Goal: Task Accomplishment & Management: Manage account settings

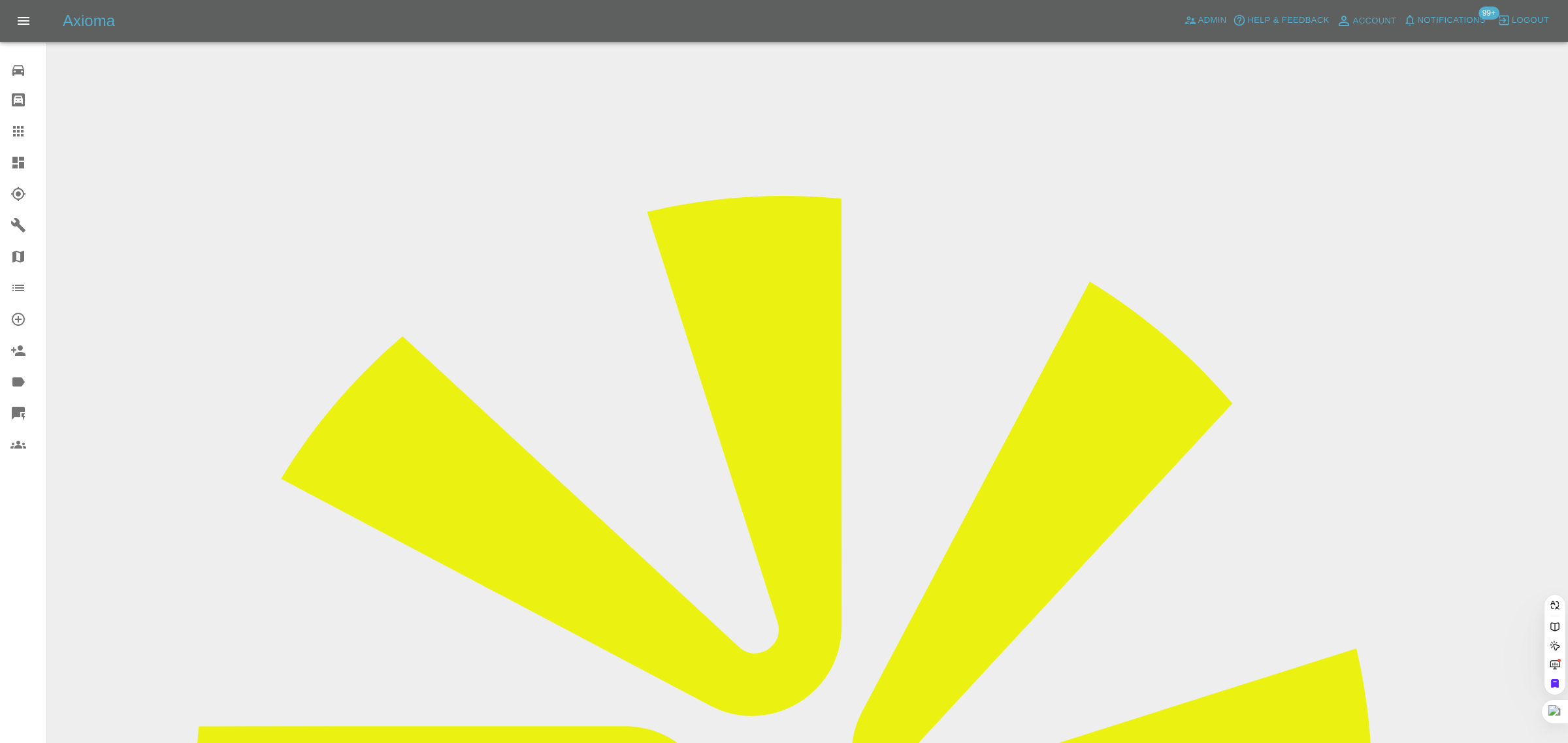
paste input "j.e.chomeniuk@gmail.com"
type input "j.e.chomeniuk@gmail.com"
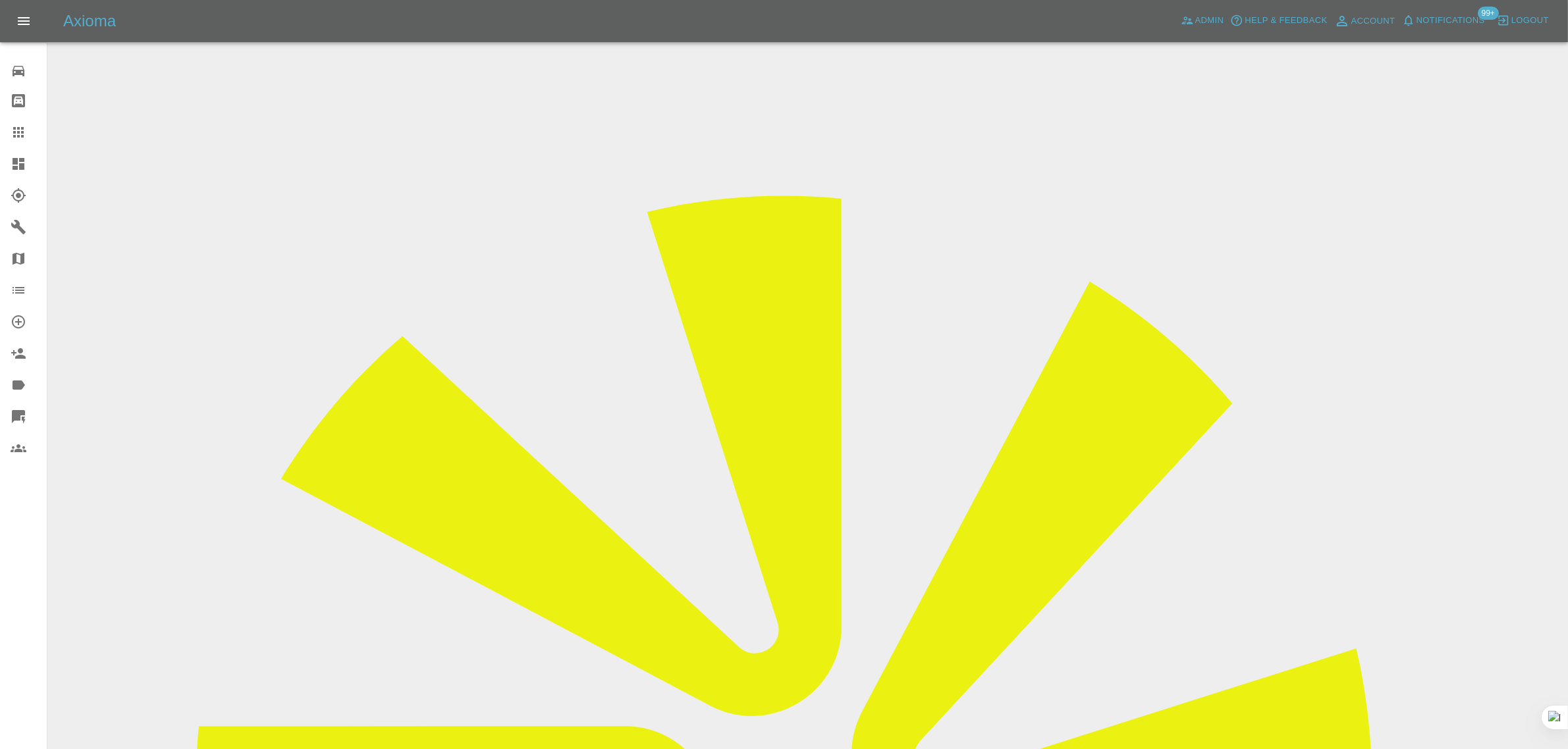
click at [25, 129] on icon at bounding box center [19, 133] width 16 height 16
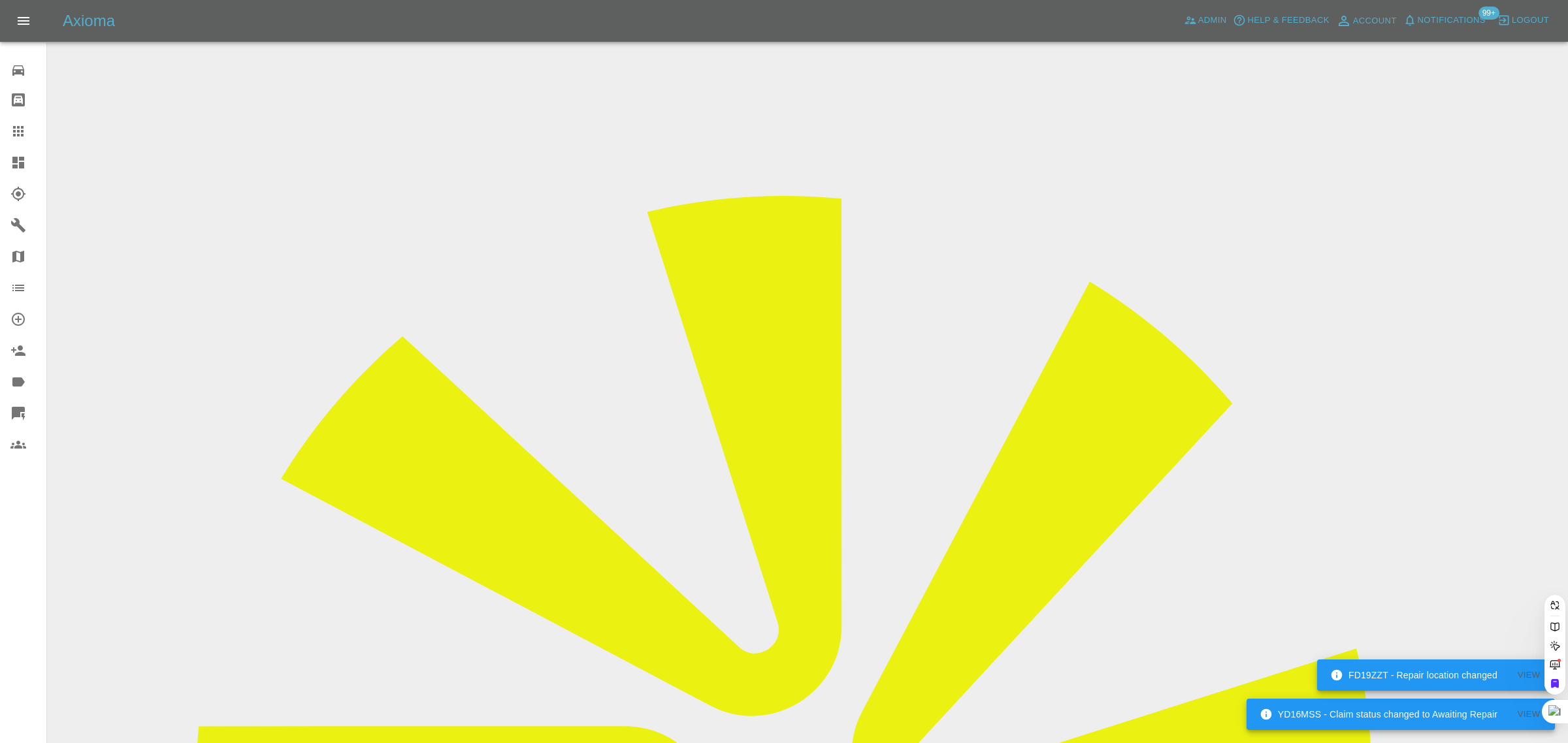
paste input "chris.j.thornton86@gmail.com"
type input "chris.j.thornton86@gmail.com"
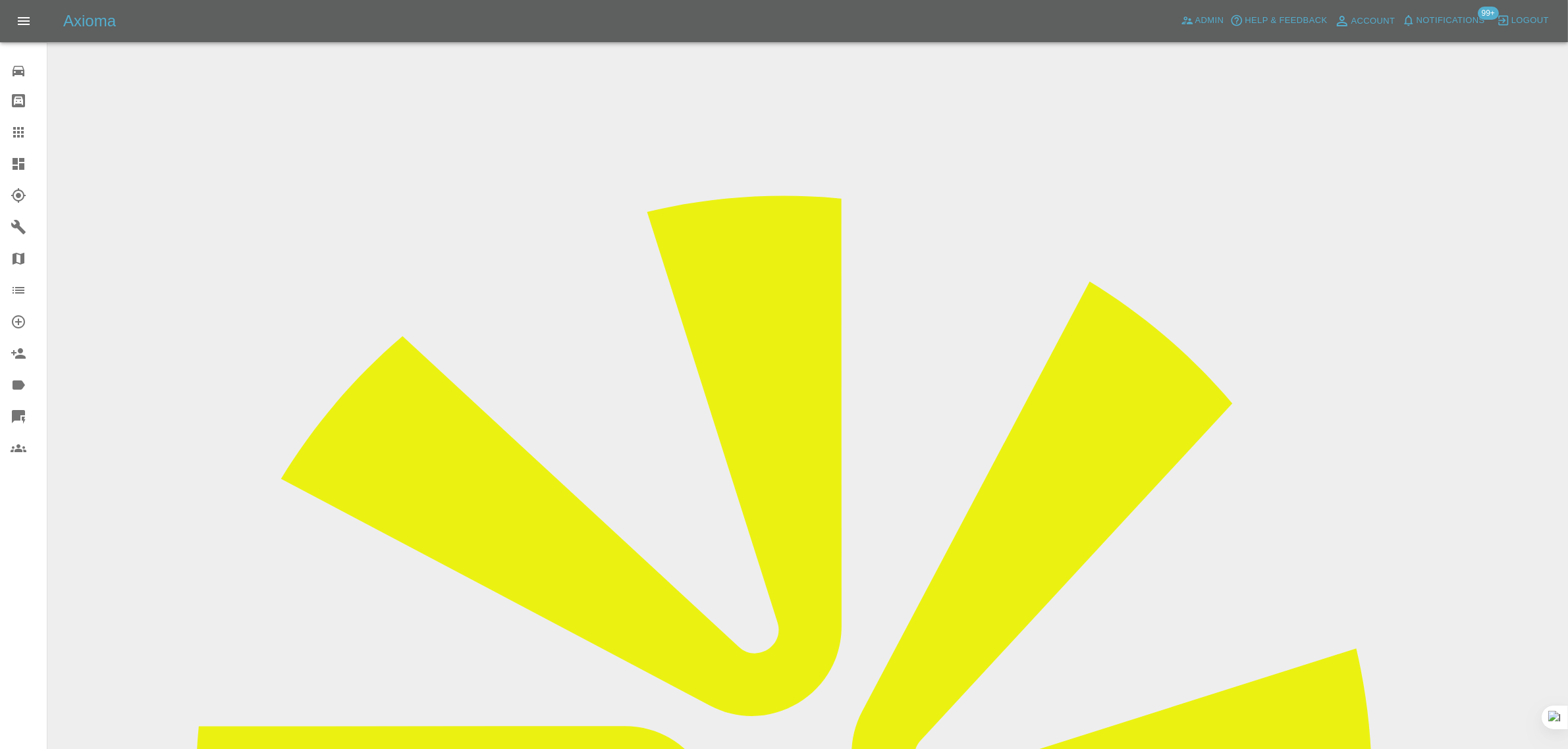
click at [0, 0] on input "Choose images" at bounding box center [0, 0] width 0 height 0
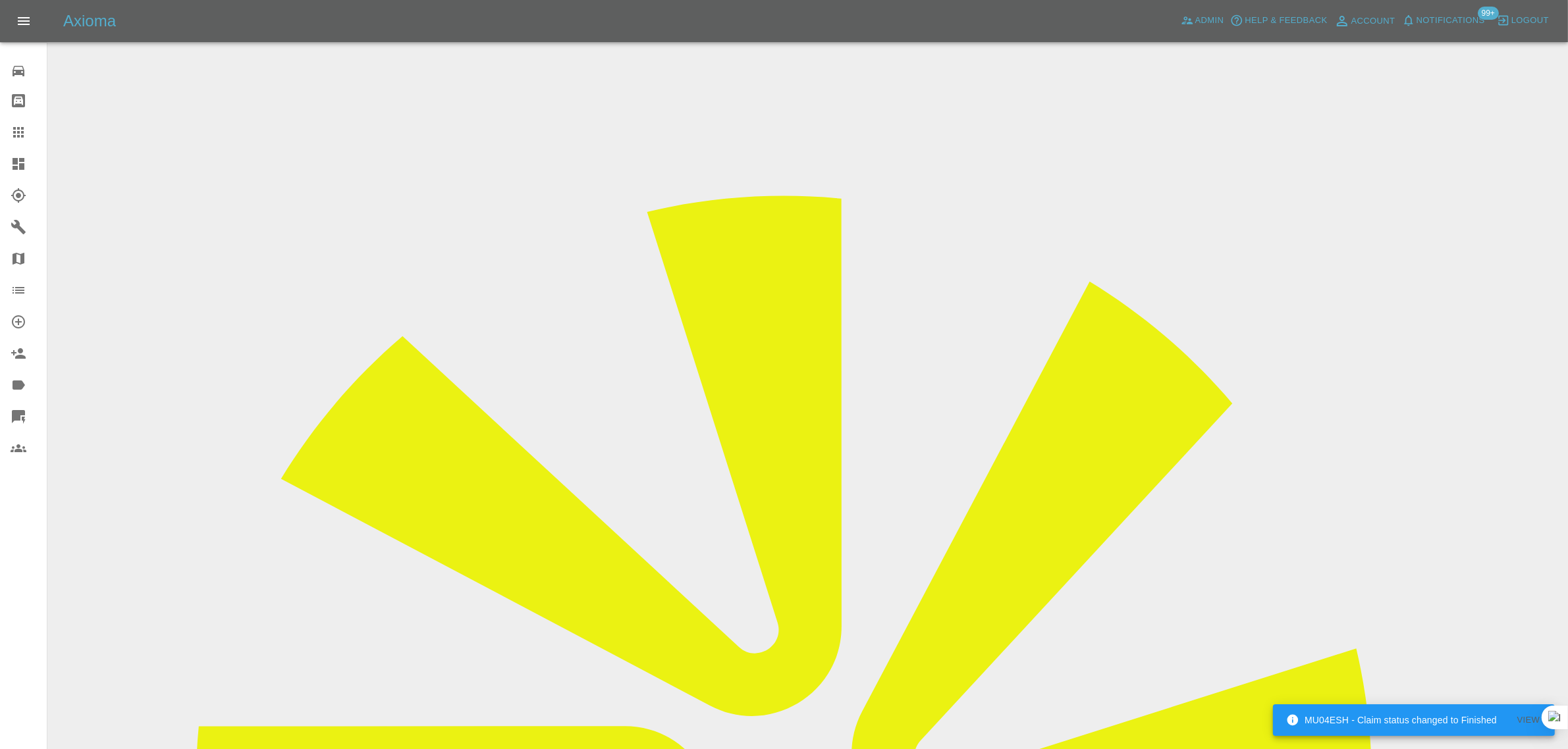
scroll to position [40, 0]
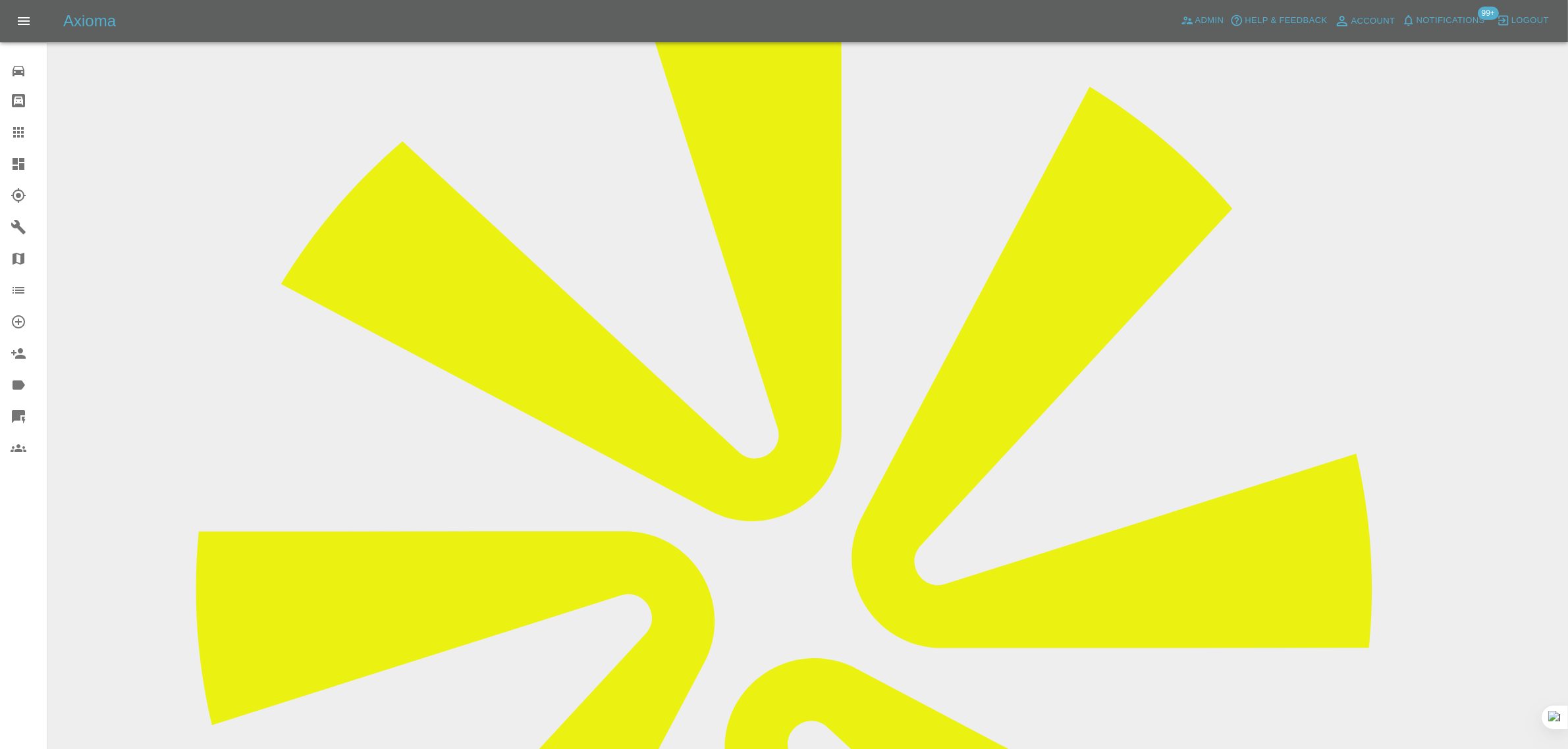
scroll to position [576, 0]
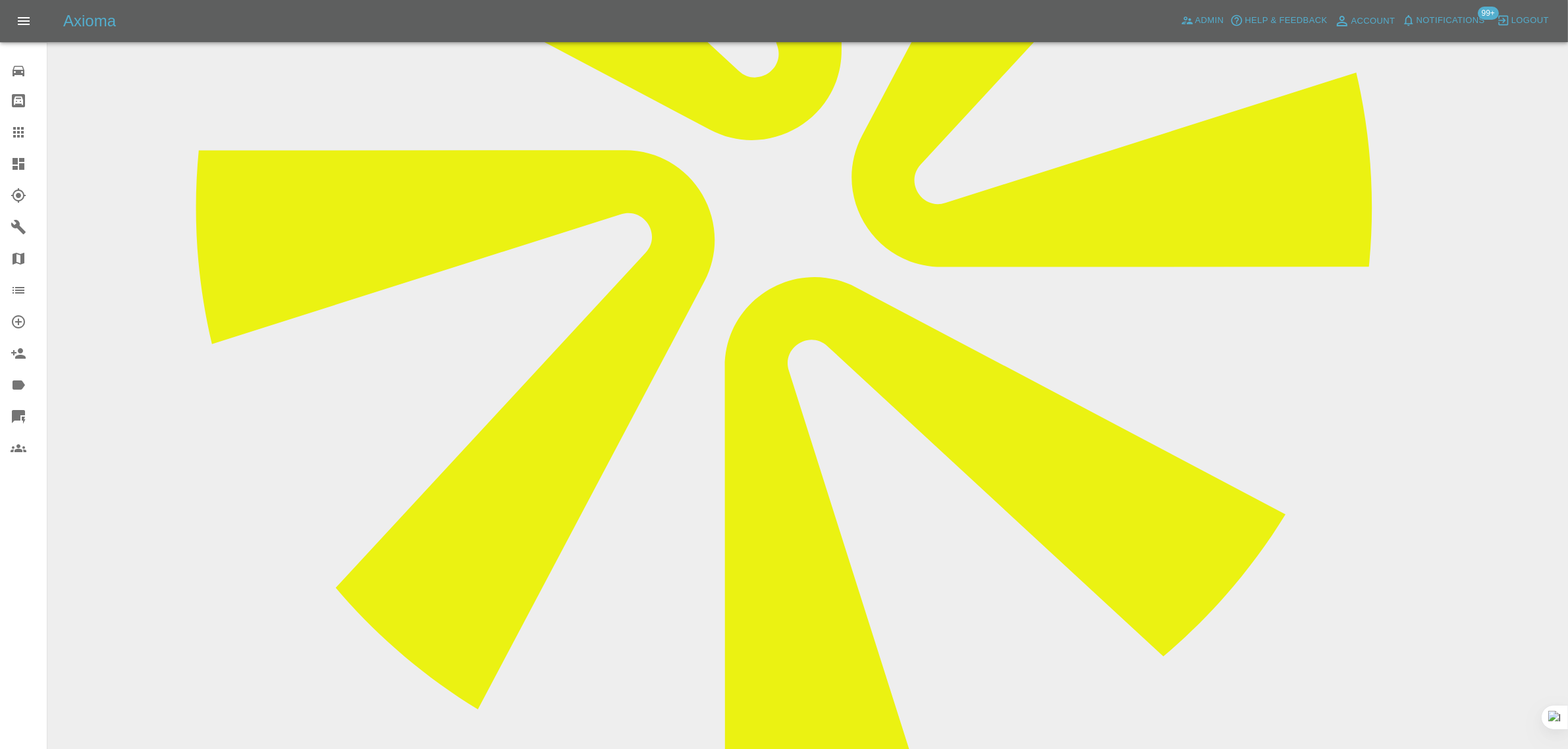
paste textarea "Please see attached images. The paint work has been repaired well but the rear …"
type textarea "Please see attached images. The paint work has been repaired well but the rear …"
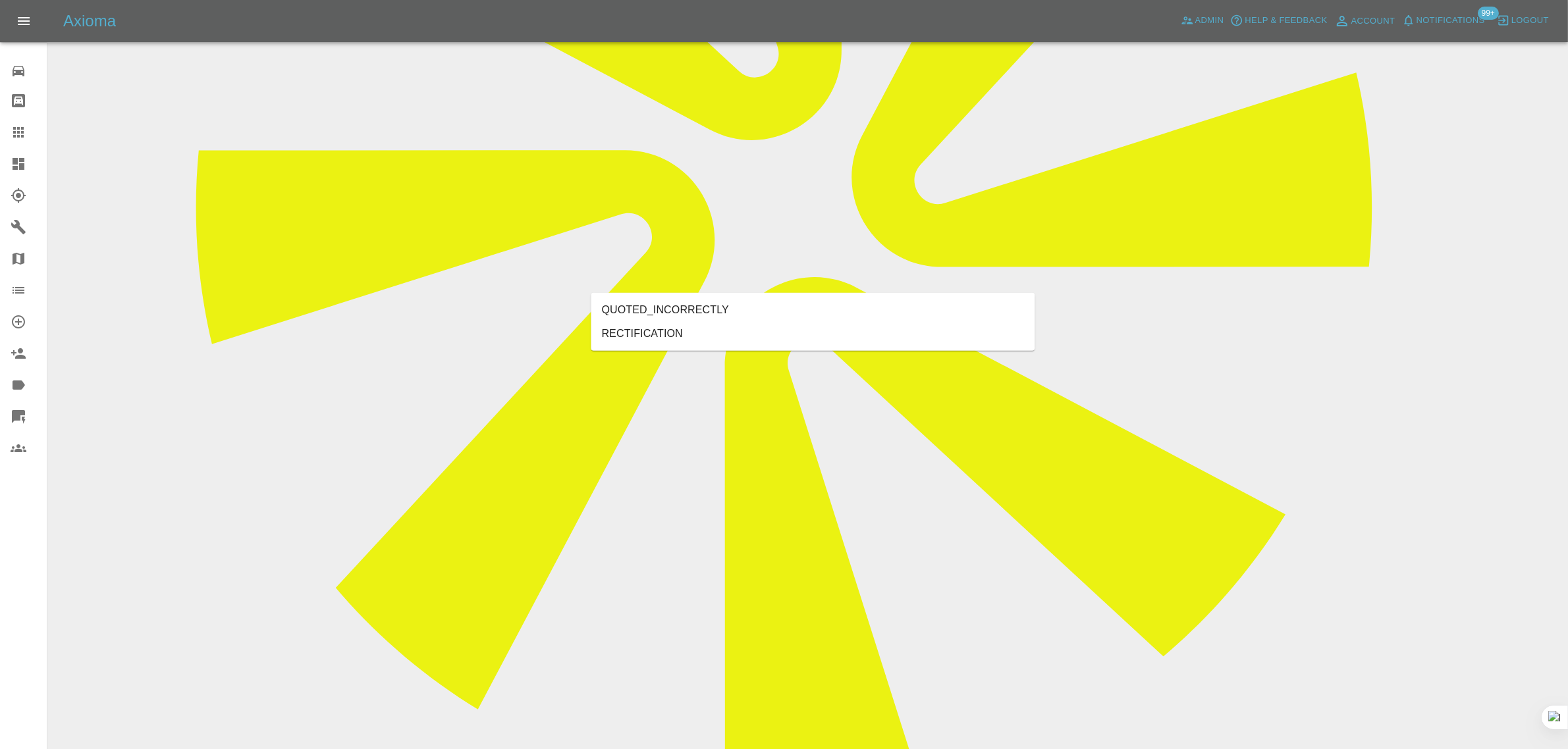
type input "rect"
click at [697, 329] on li "RECTIFICATION" at bounding box center [813, 333] width 444 height 24
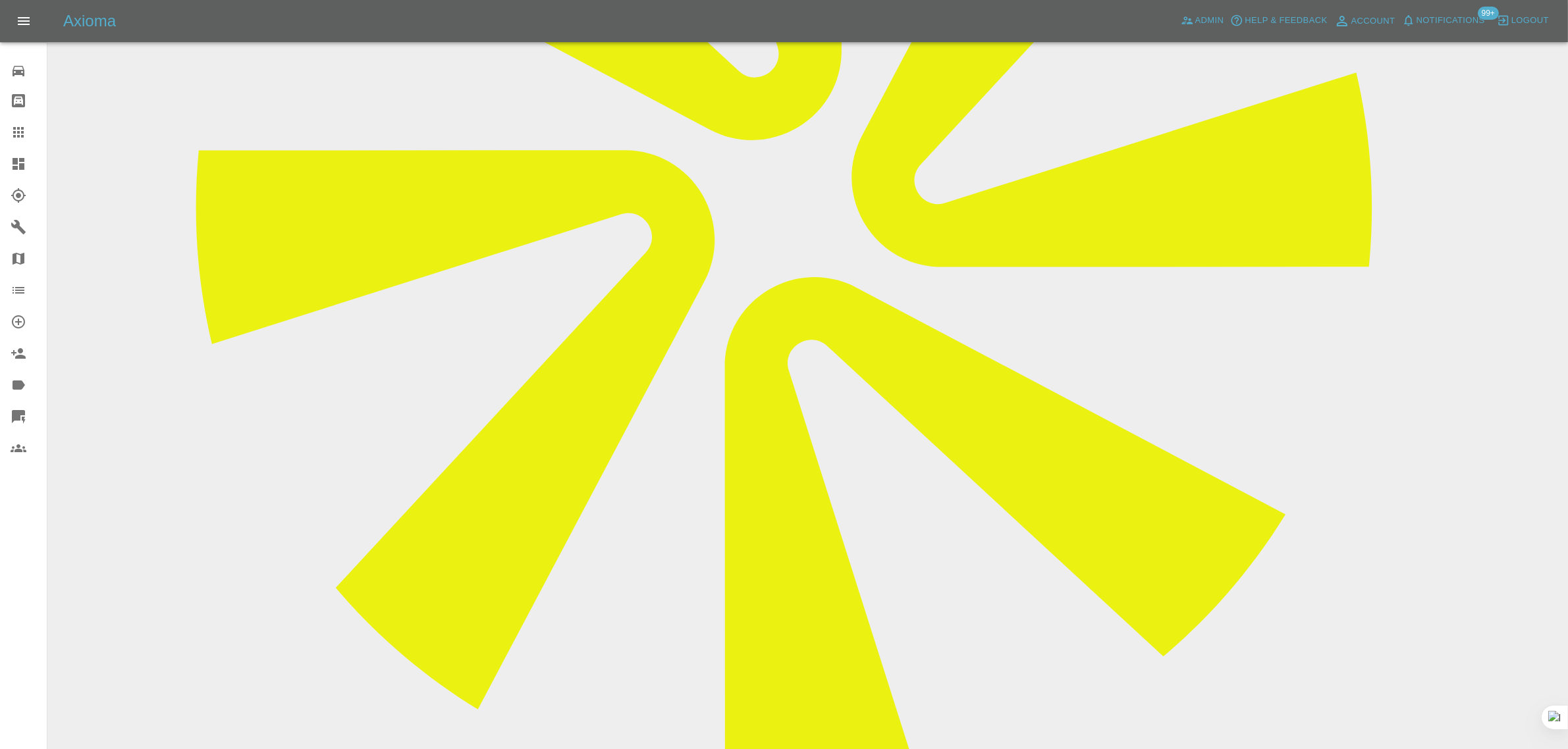
click at [17, 129] on icon at bounding box center [18, 132] width 11 height 11
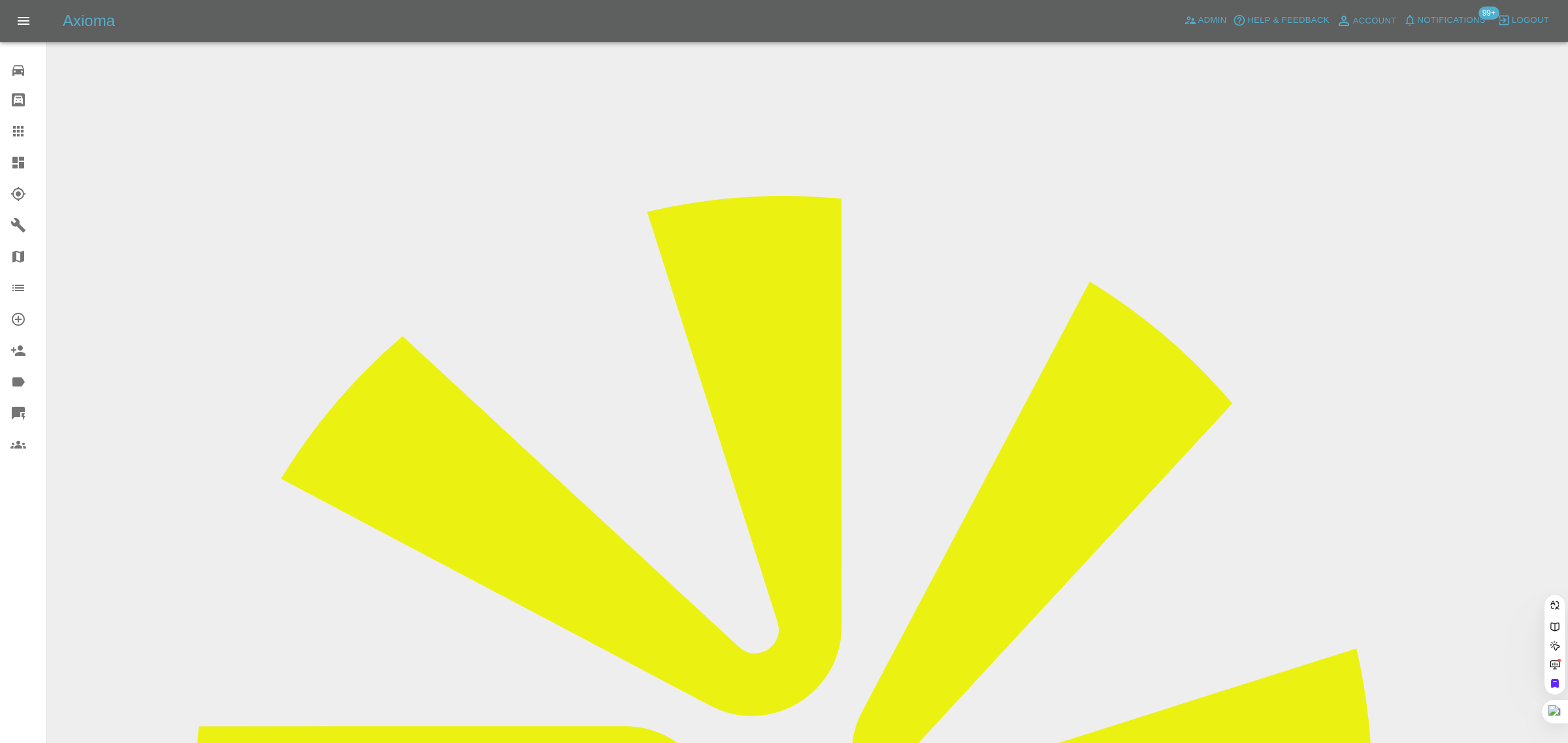
paste input "charlie.cantlay@gmail.com"
type input "charlie.cantlay@gmail.co"
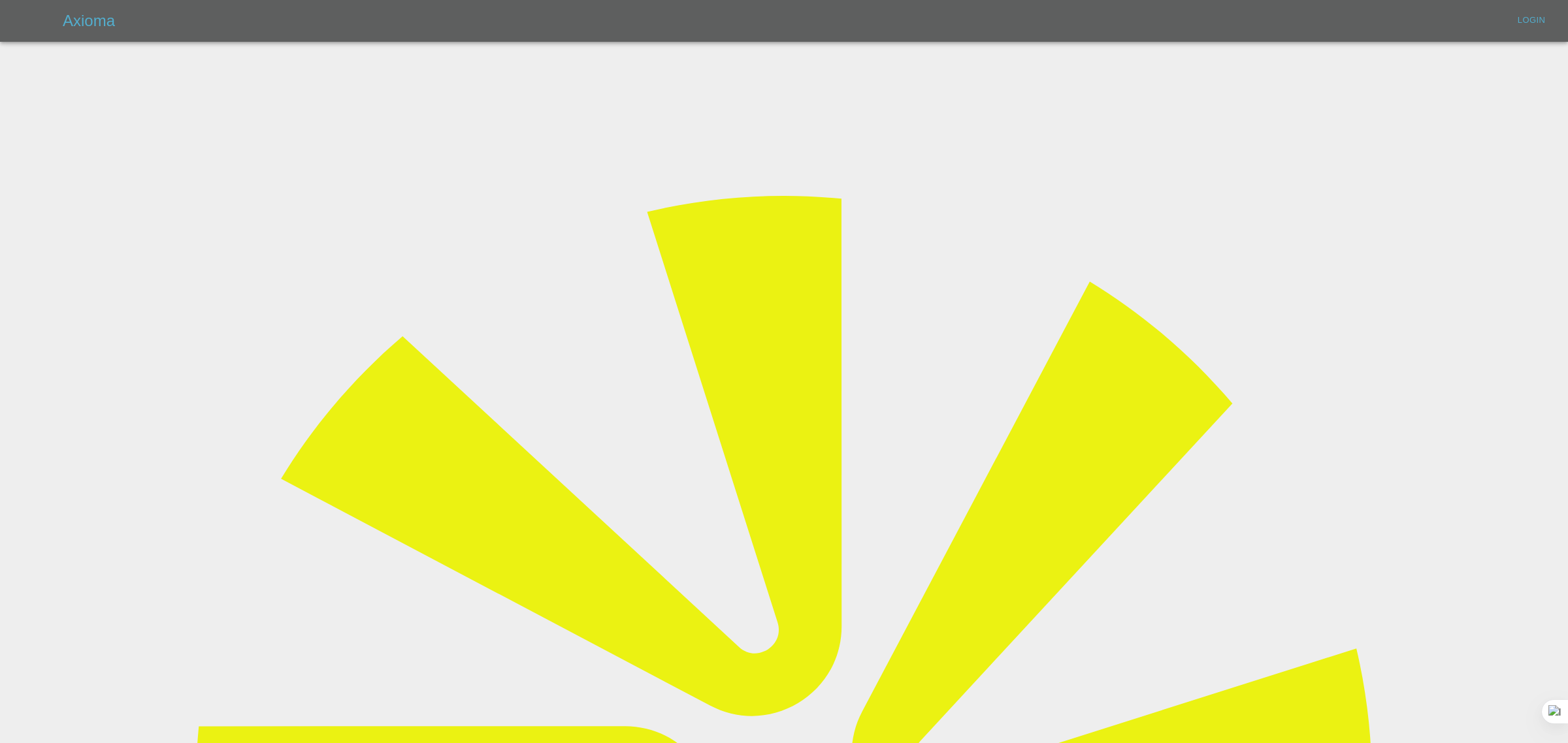
type input "bookkeeping@fifoaccounting.com"
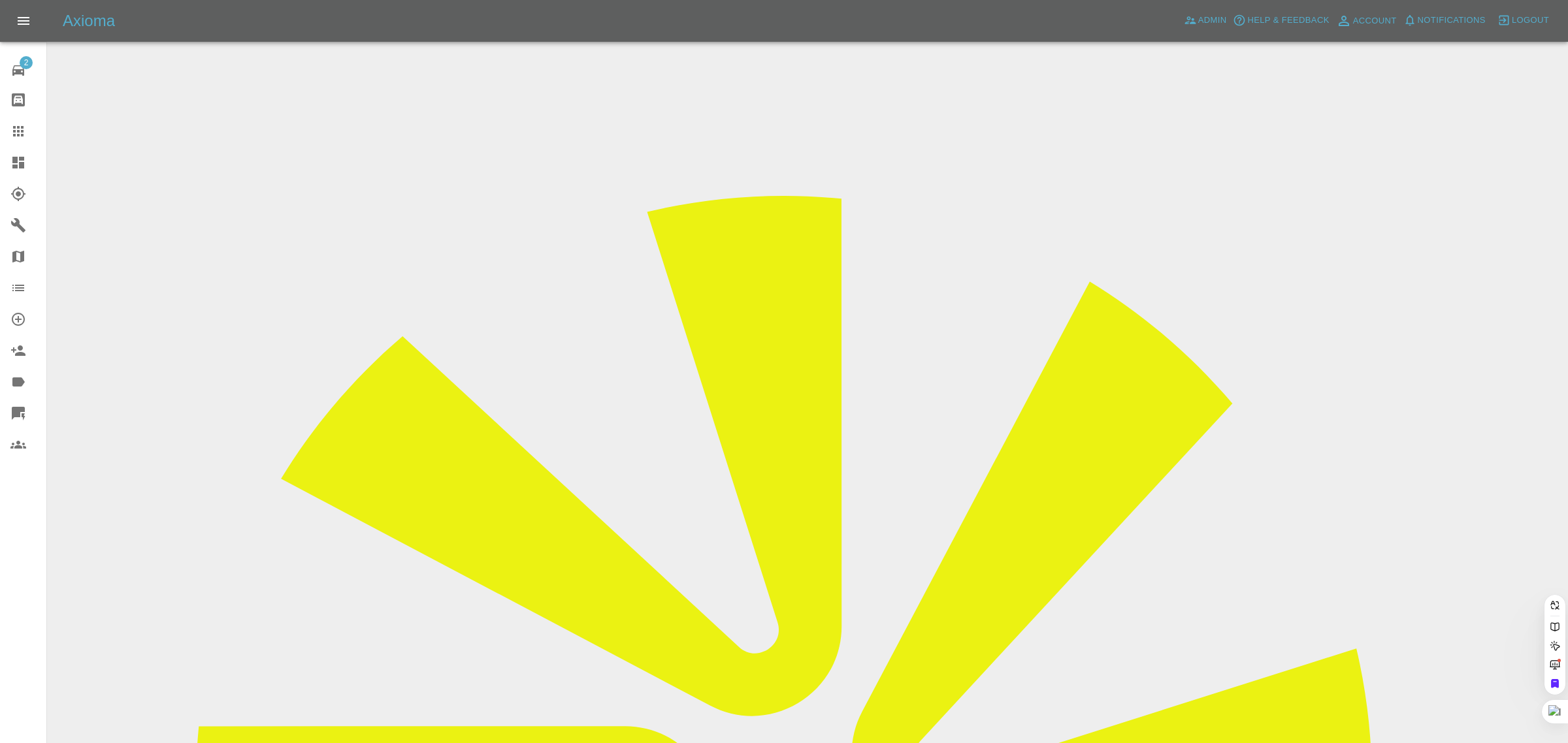
paste input "charlie.cantlay@gmail.com"
type input "charlie.cantlay@gmail.co"
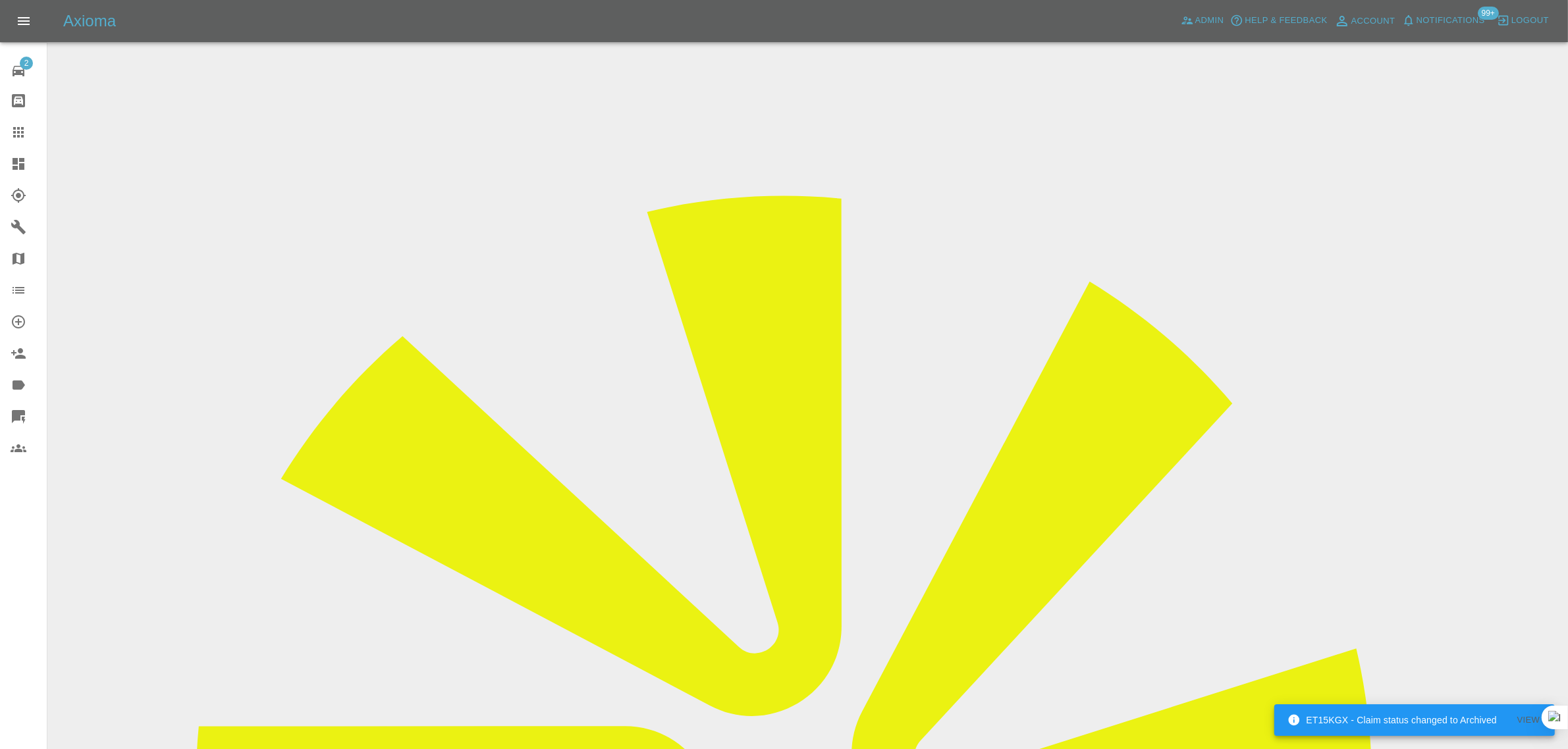
click at [17, 129] on icon at bounding box center [18, 132] width 11 height 11
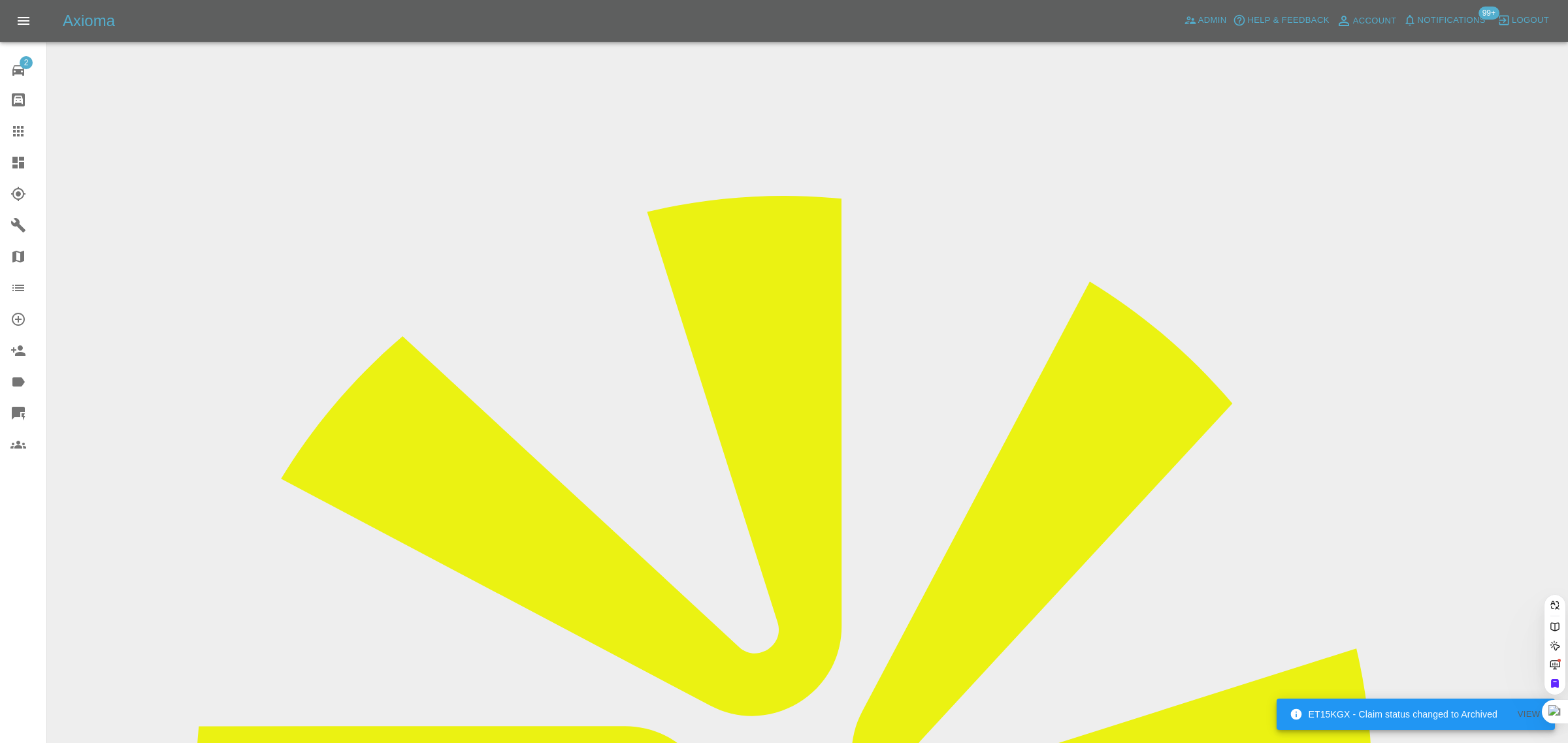
paste input "[EMAIL_ADDRESS][DOMAIN_NAME]"
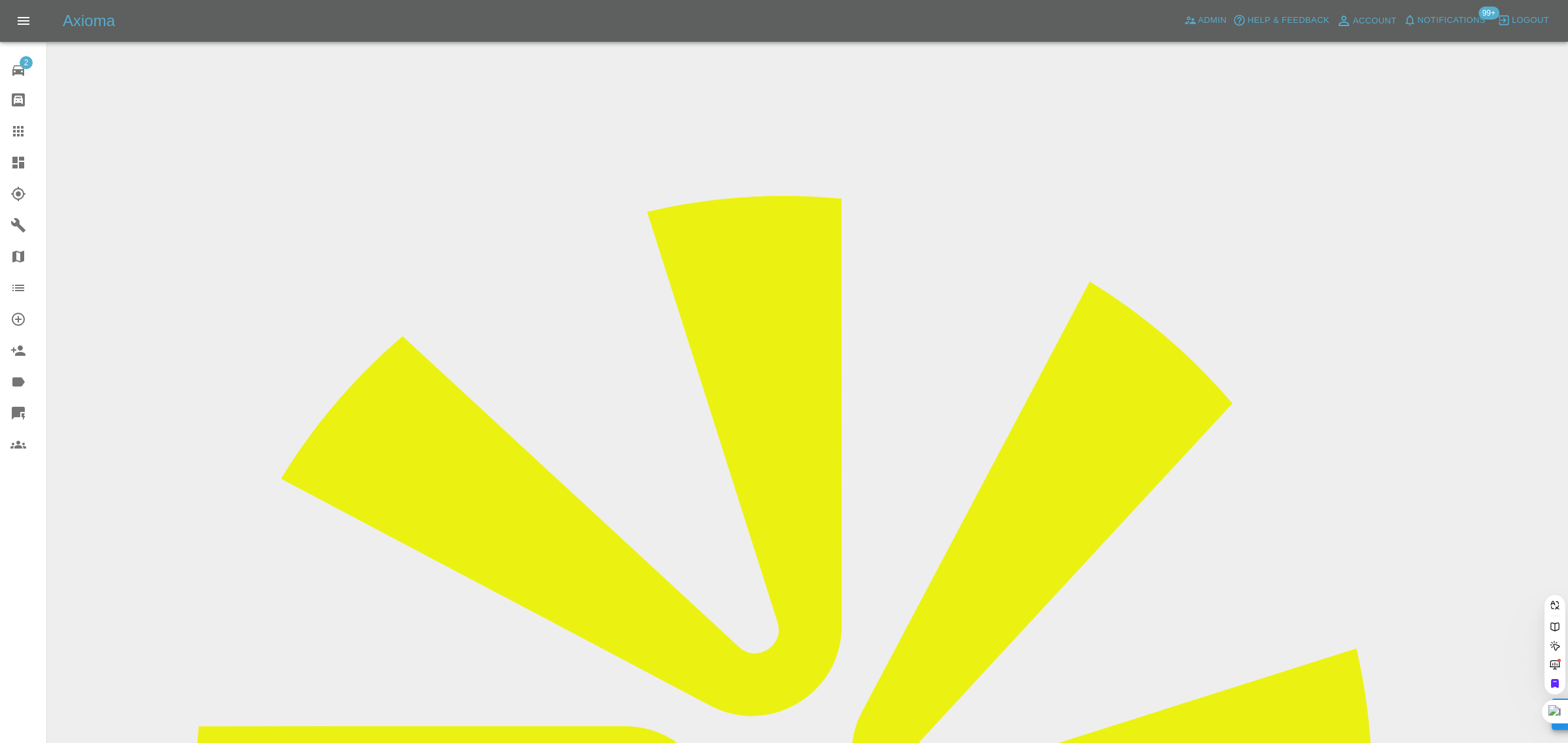
type input "[EMAIL_ADDRESS][DOMAIN_NAME]"
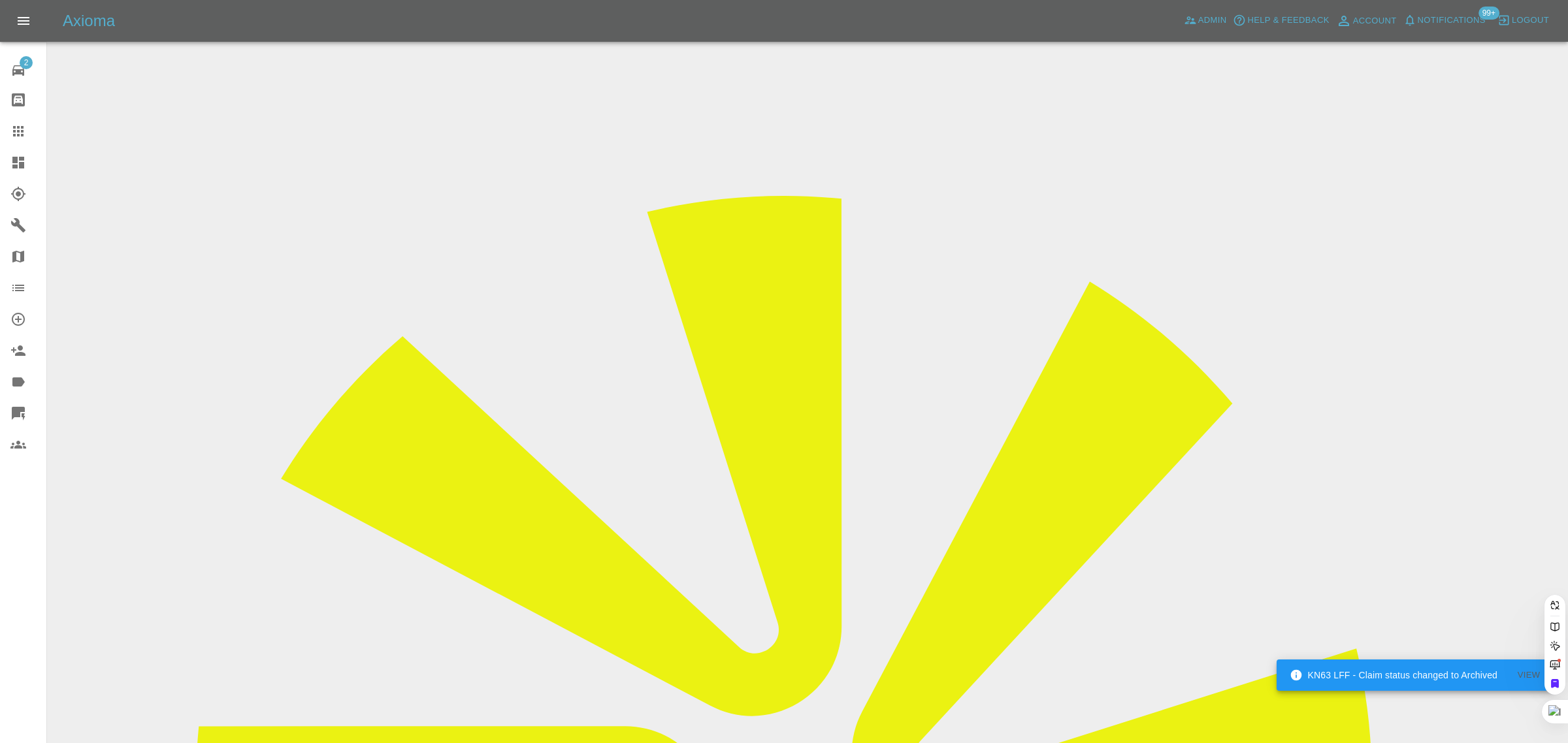
scroll to position [0, 28]
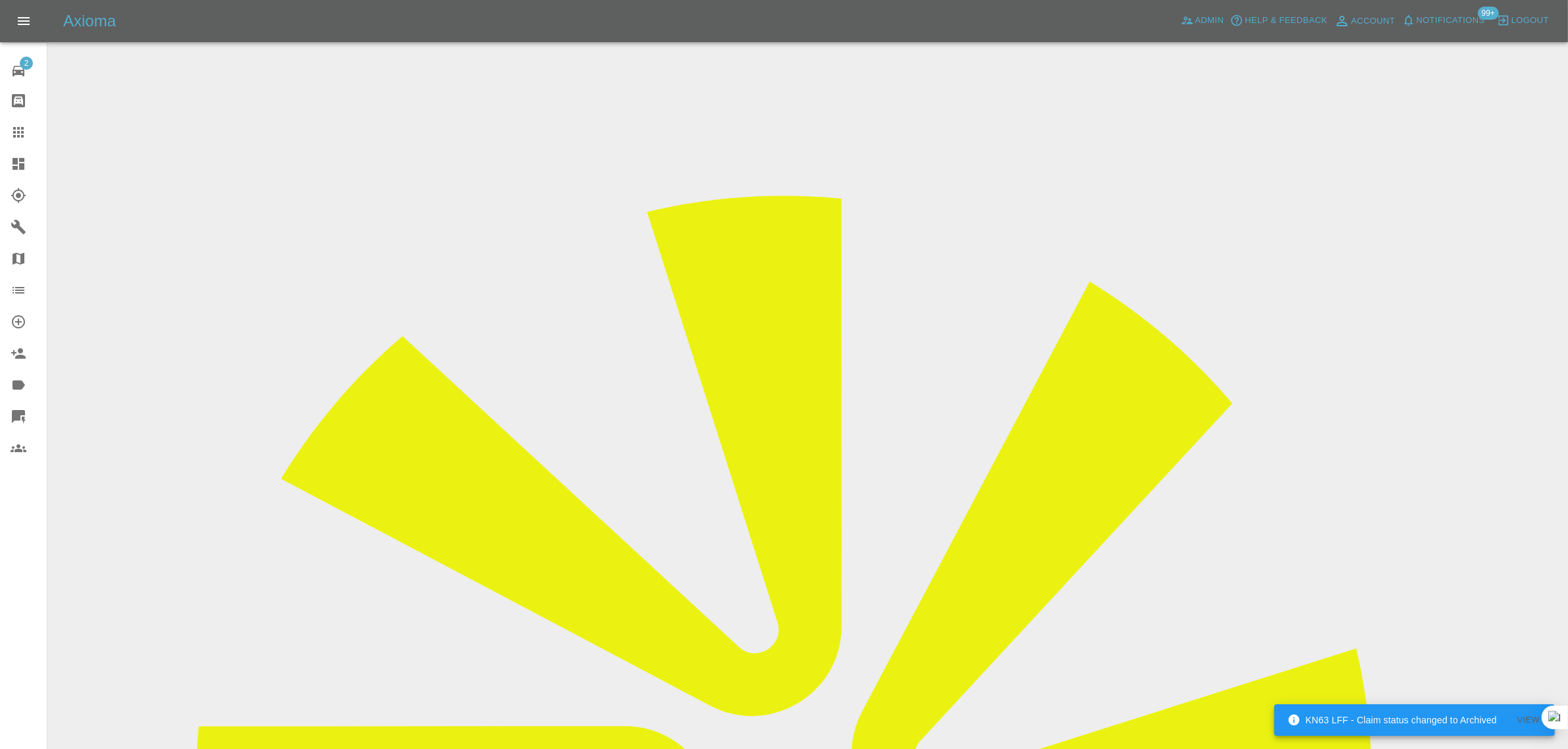
click at [11, 129] on icon at bounding box center [19, 133] width 16 height 16
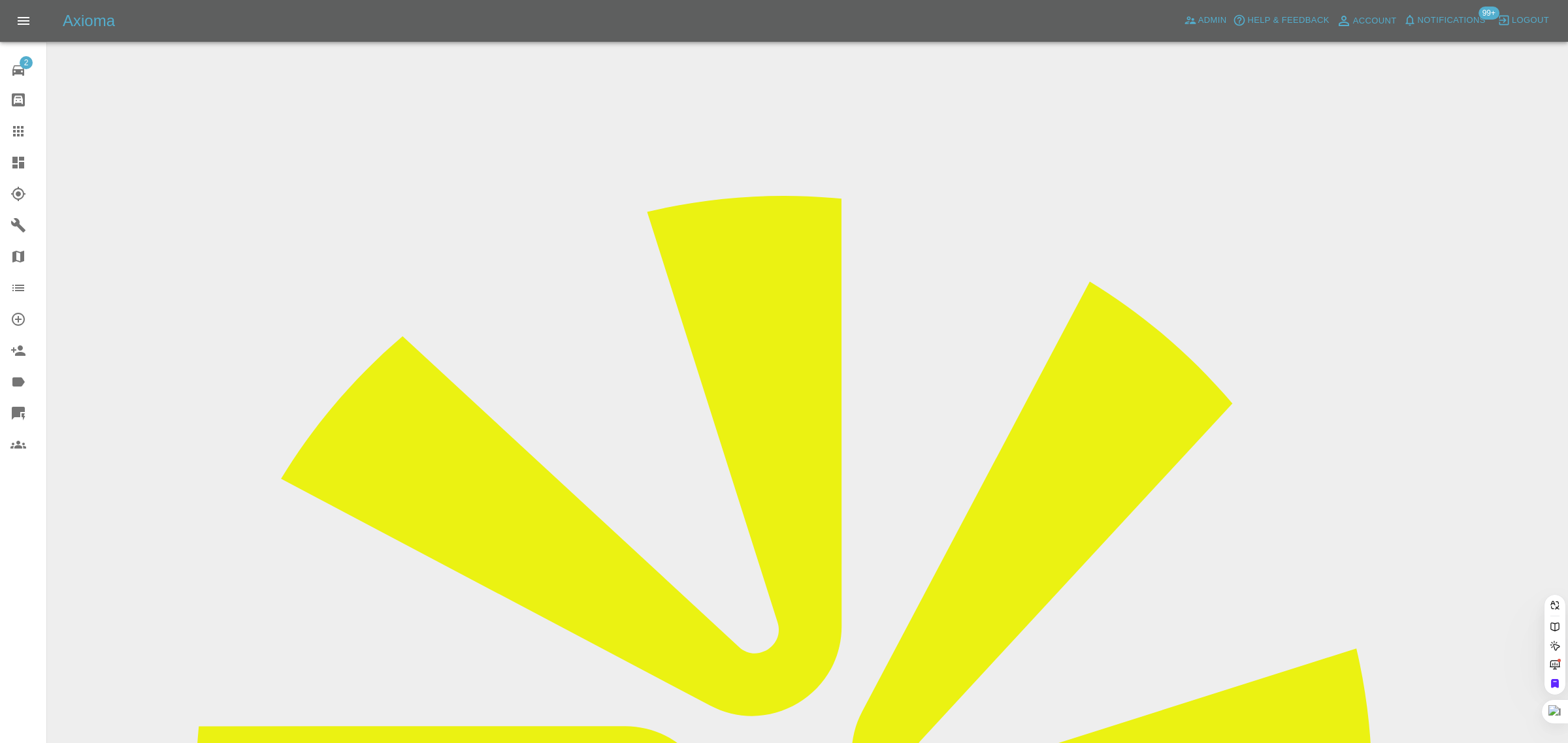
paste input "davidwellswd@gmail.com"
type input "davidwellswd@gmail.com"
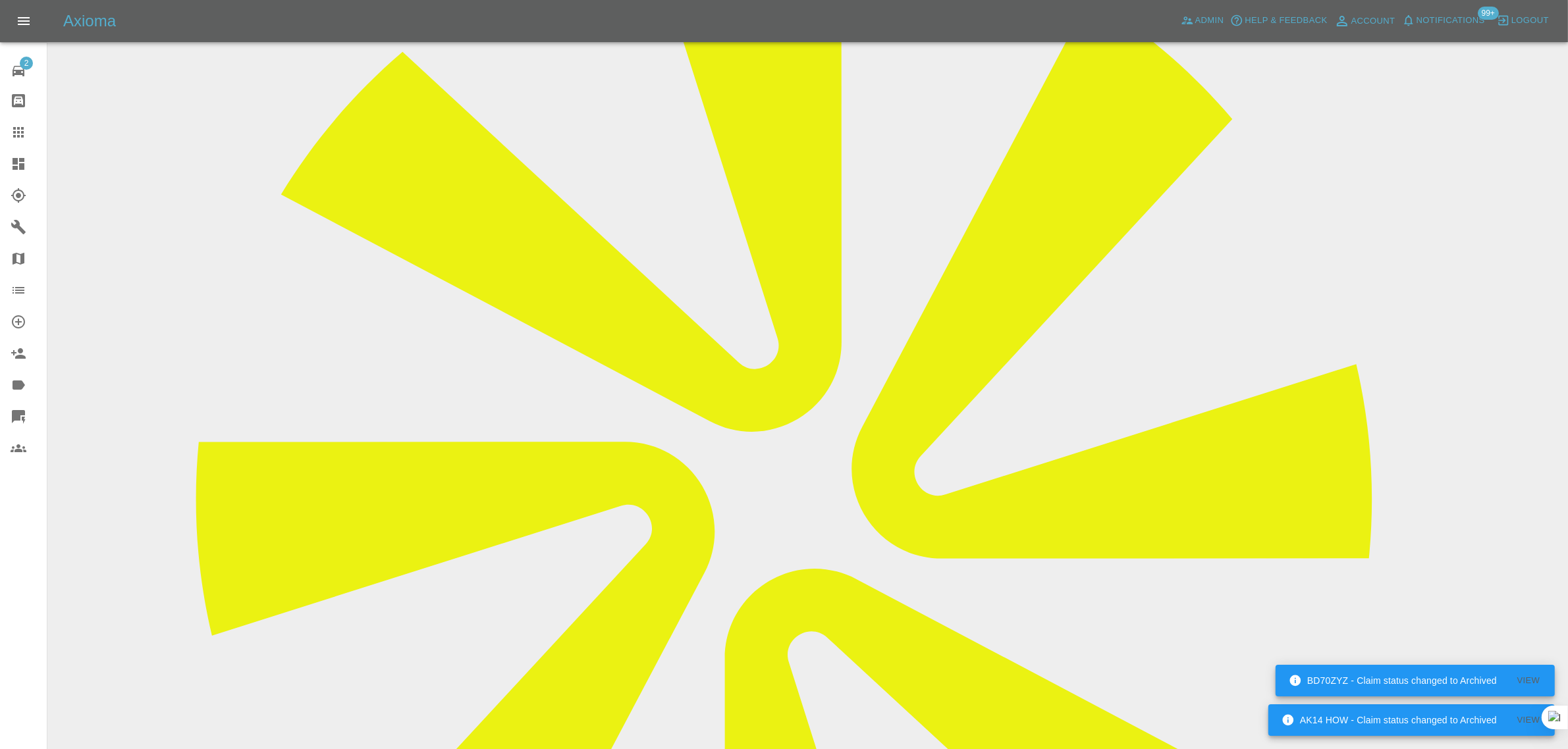
scroll to position [576, 0]
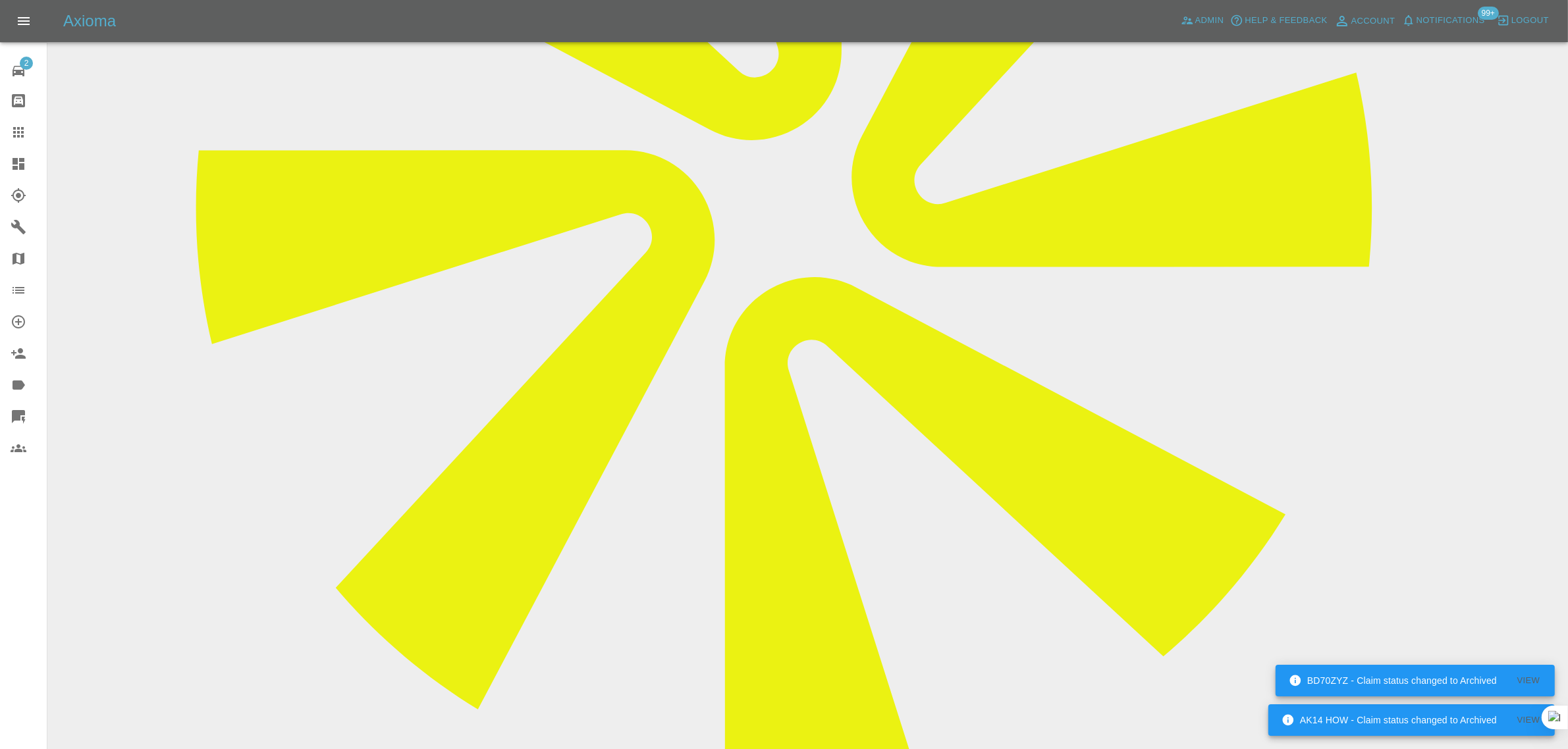
paste textarea "Hi I just spoke to Martin my repairer he said he's got free clients before me s…"
type textarea "Hi I just spoke to Martin my repairer he said he's got free clients before me s…"
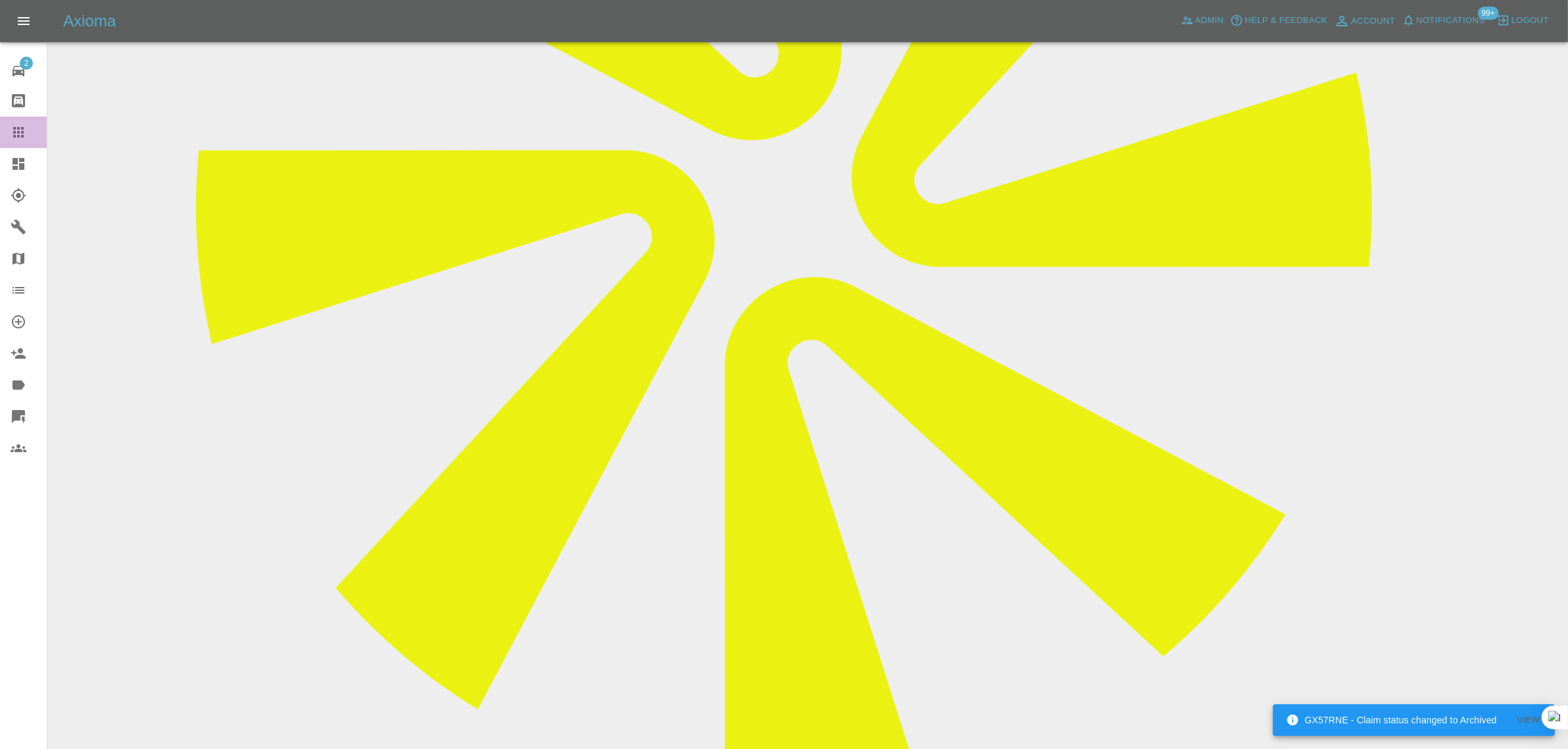
click at [18, 123] on link "Claims" at bounding box center [23, 133] width 46 height 32
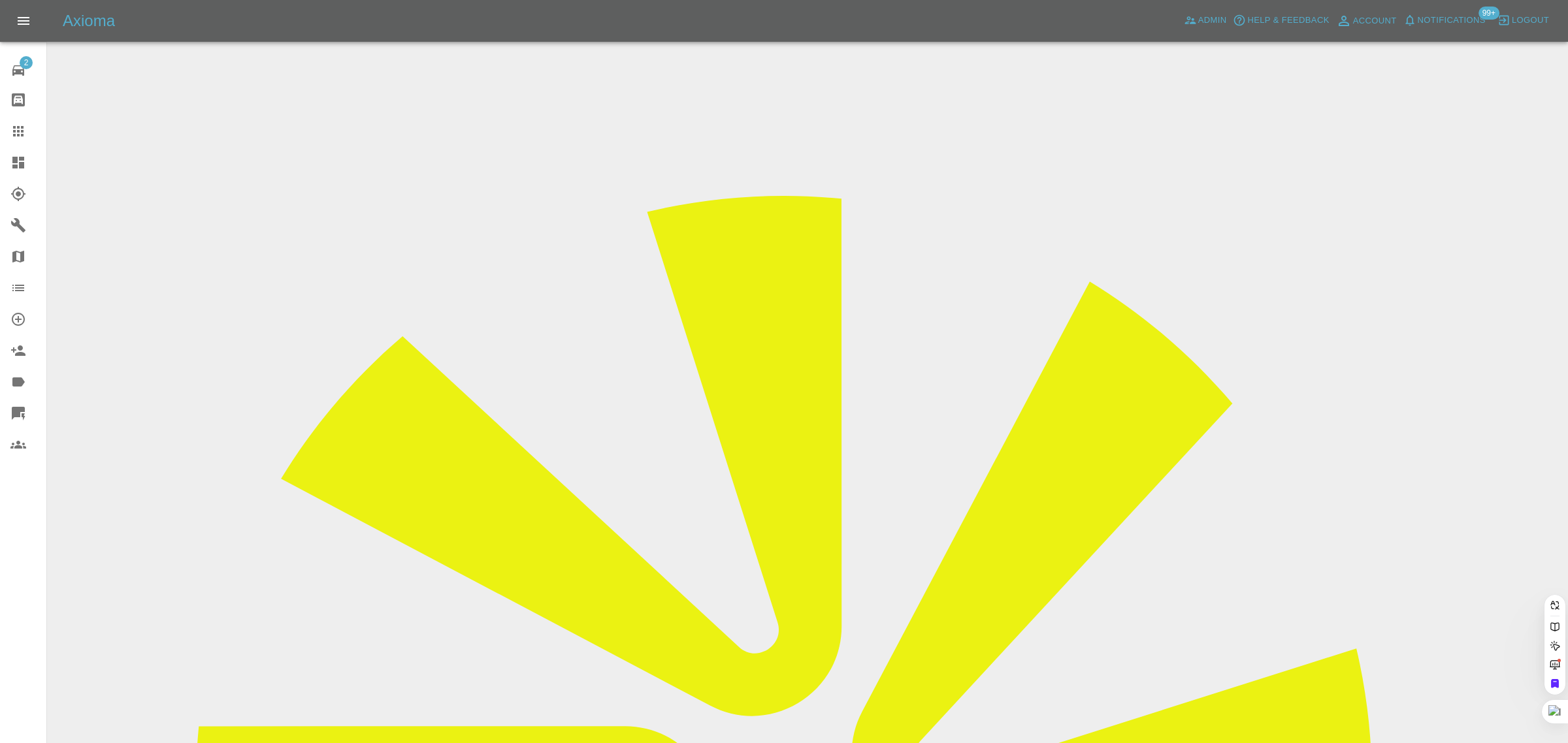
paste input "herbalifetaunton@gmail.com"
type input "herbalifetaunton@gmail.co"
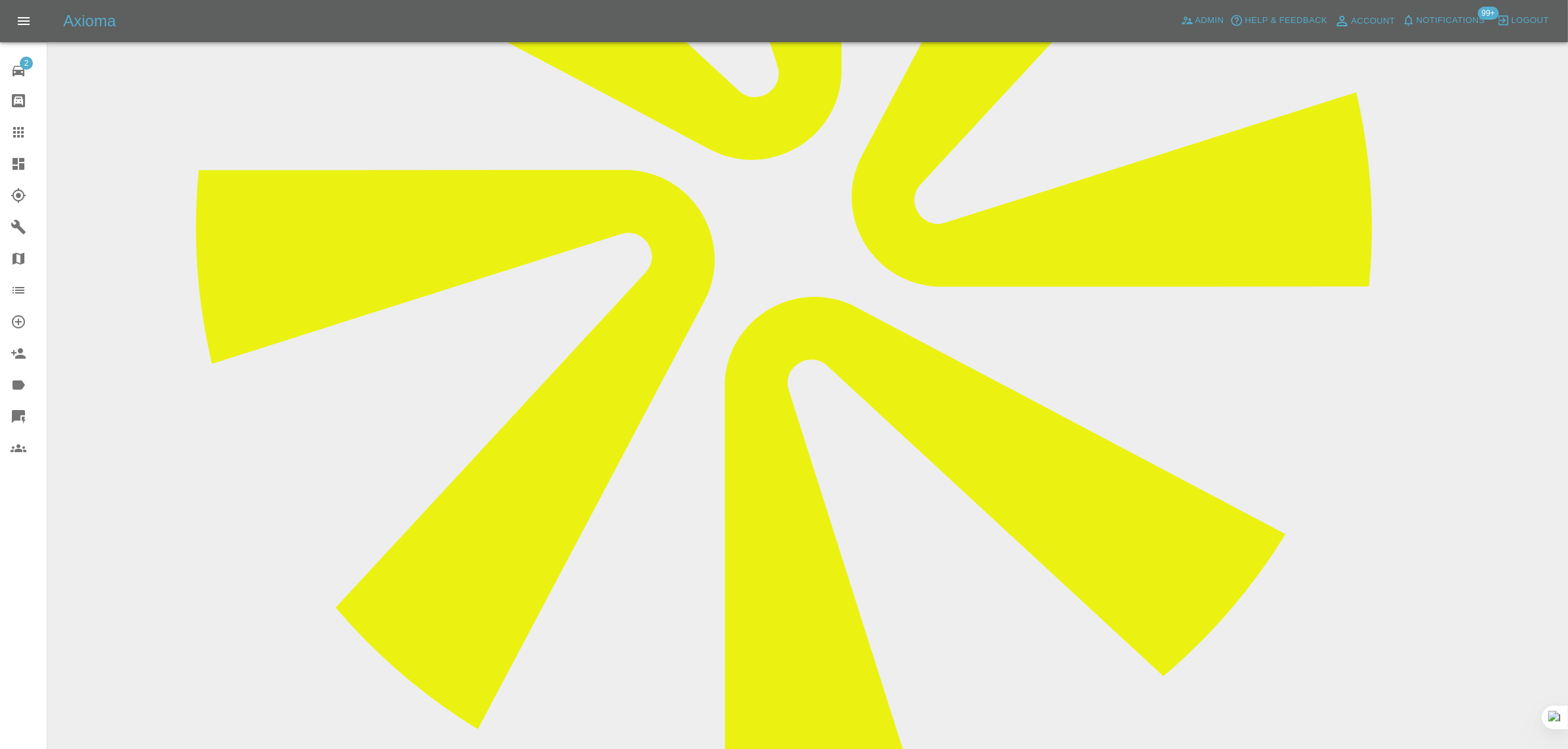
scroll to position [576, 0]
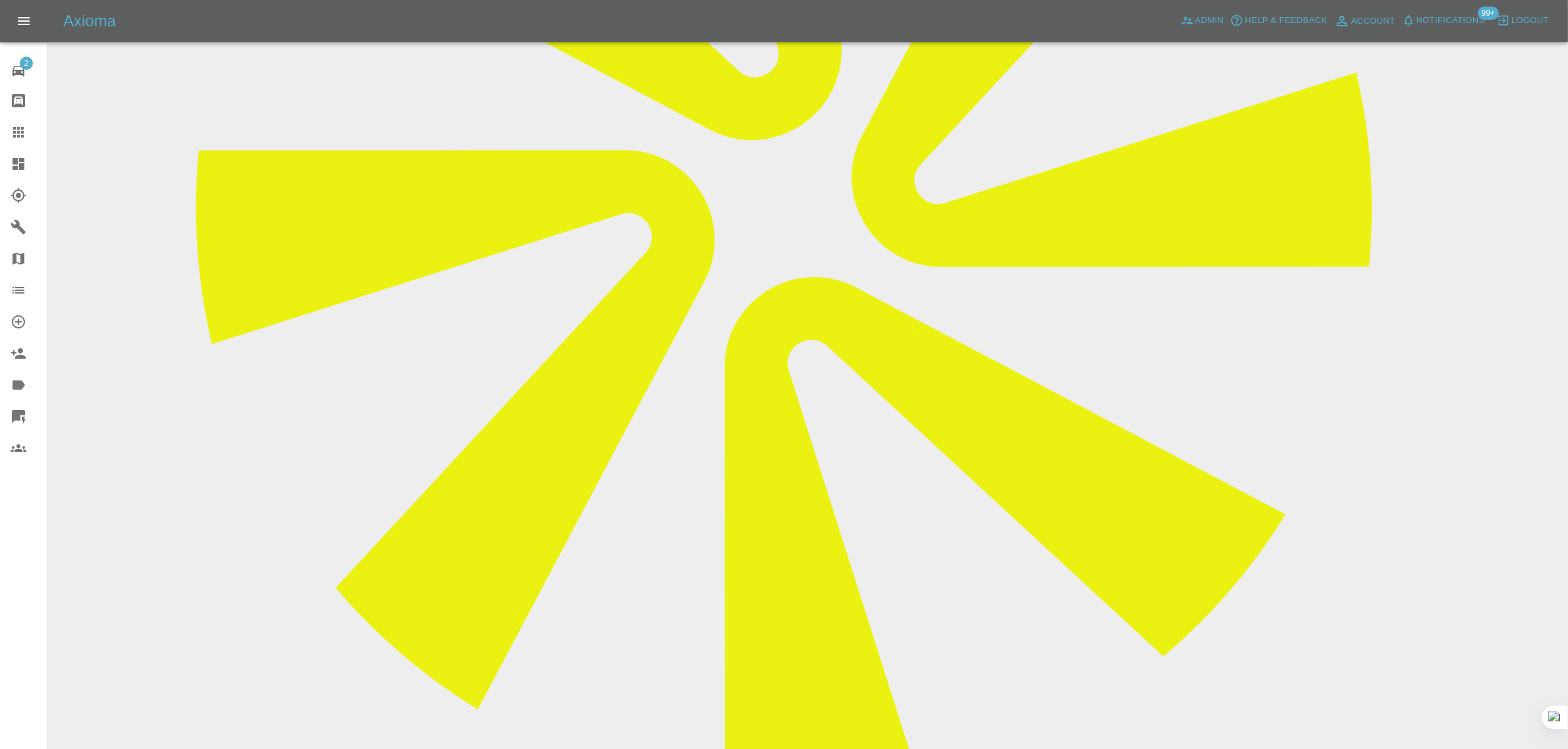
click at [18, 137] on icon at bounding box center [18, 132] width 11 height 11
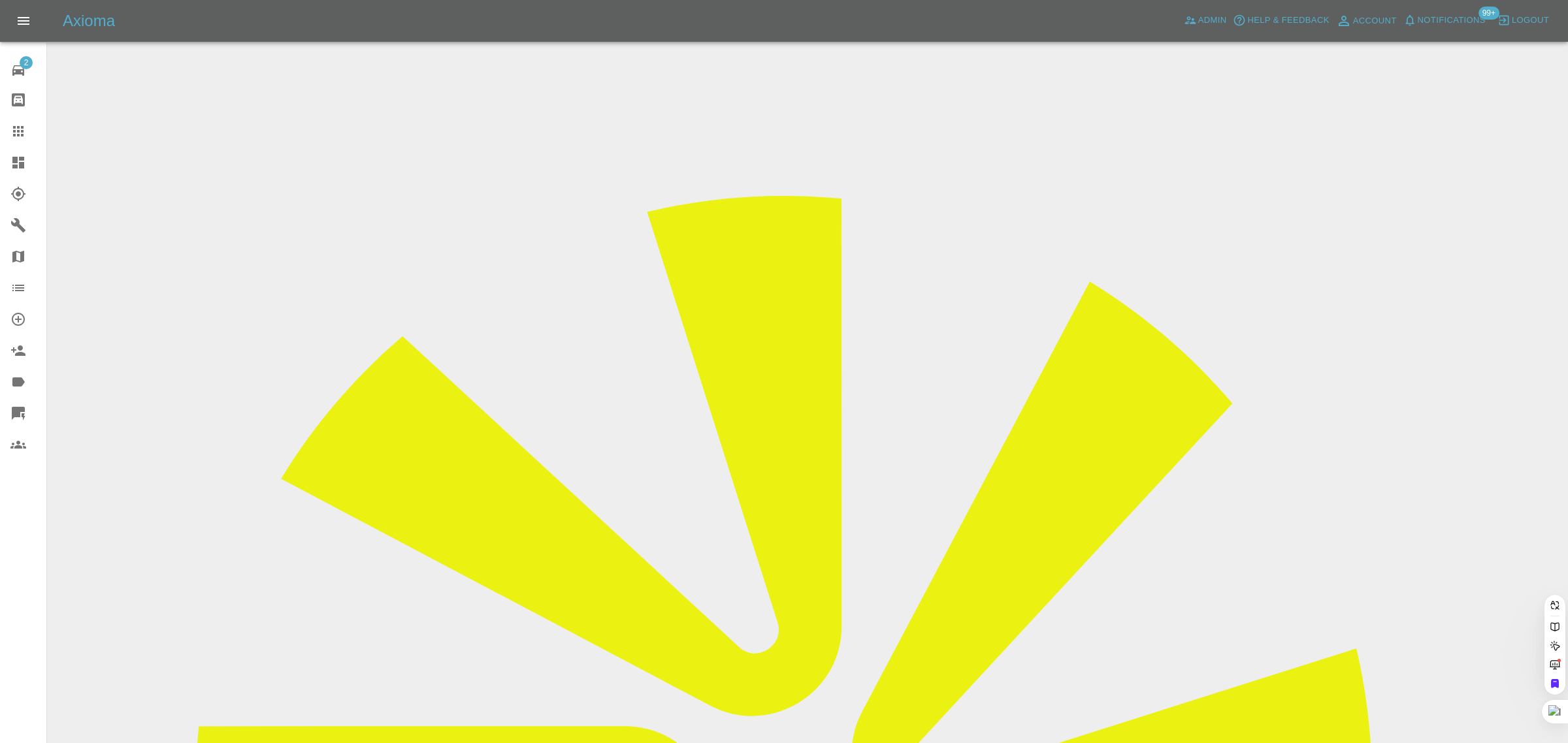
paste input "fosterjames3@sky.com"
type input "fosterjames3@sky.com"
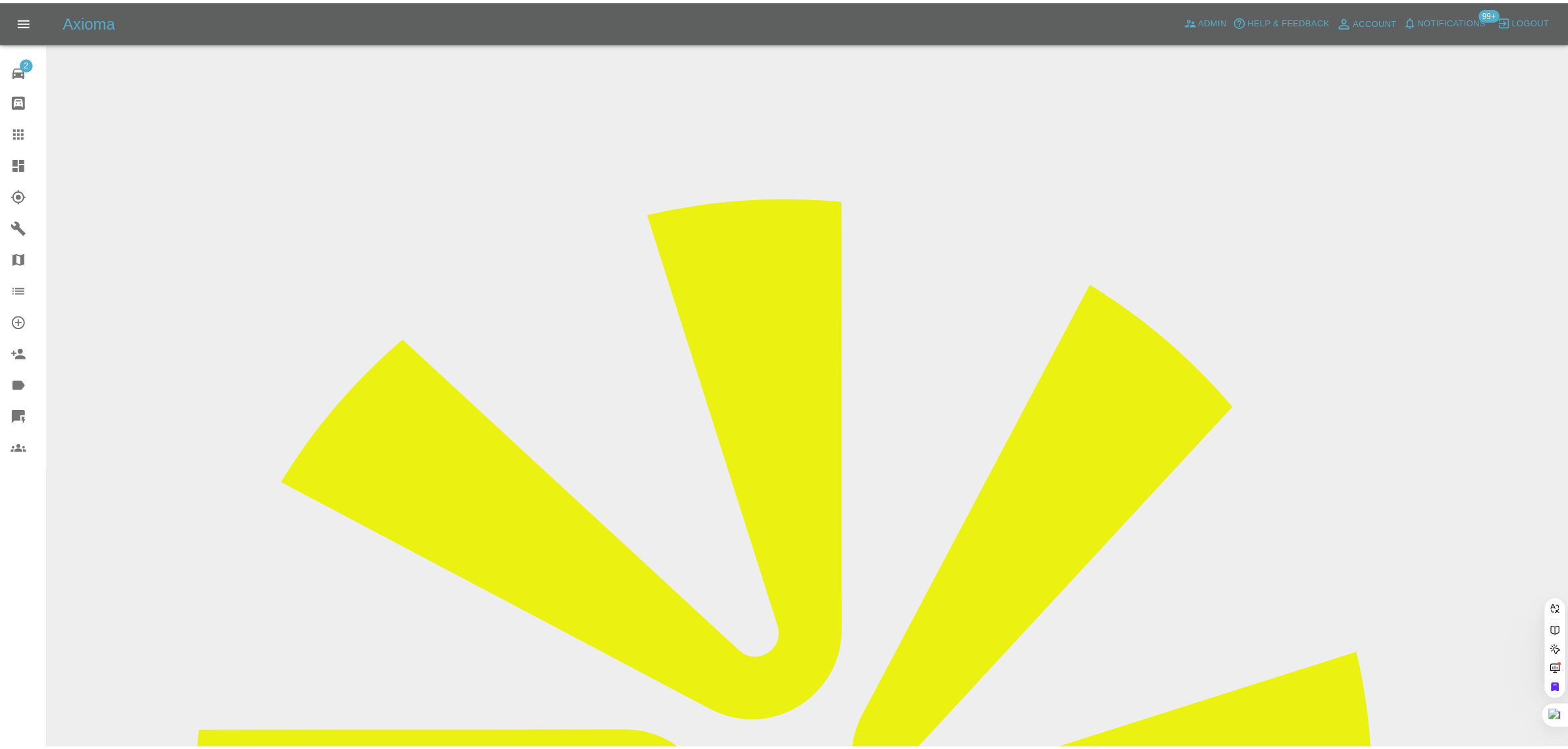
scroll to position [0, 0]
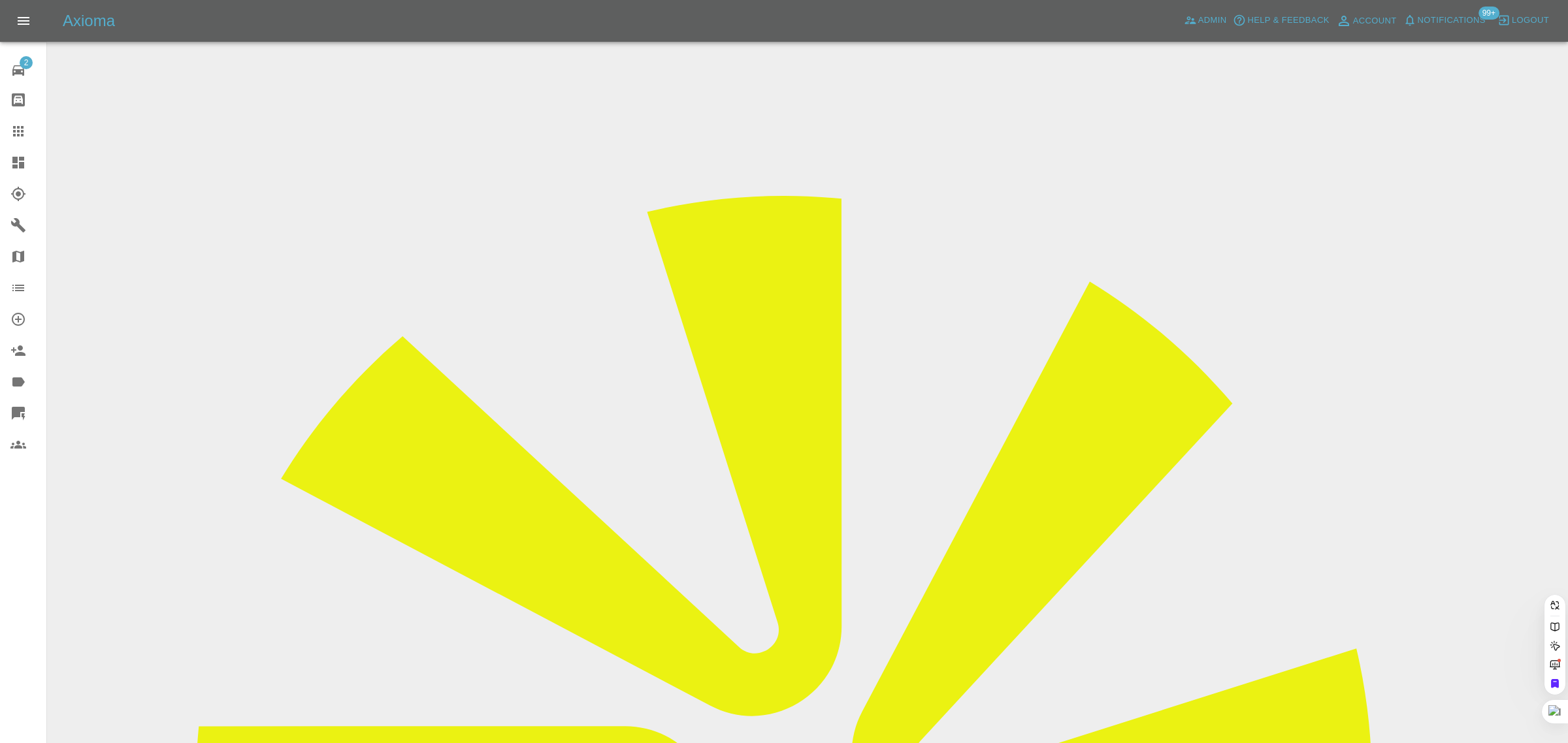
click at [25, 529] on div "2 Repair home Bodyshop home Claims Dashboard Explorer Garages Map Organization …" at bounding box center [24, 371] width 47 height 743
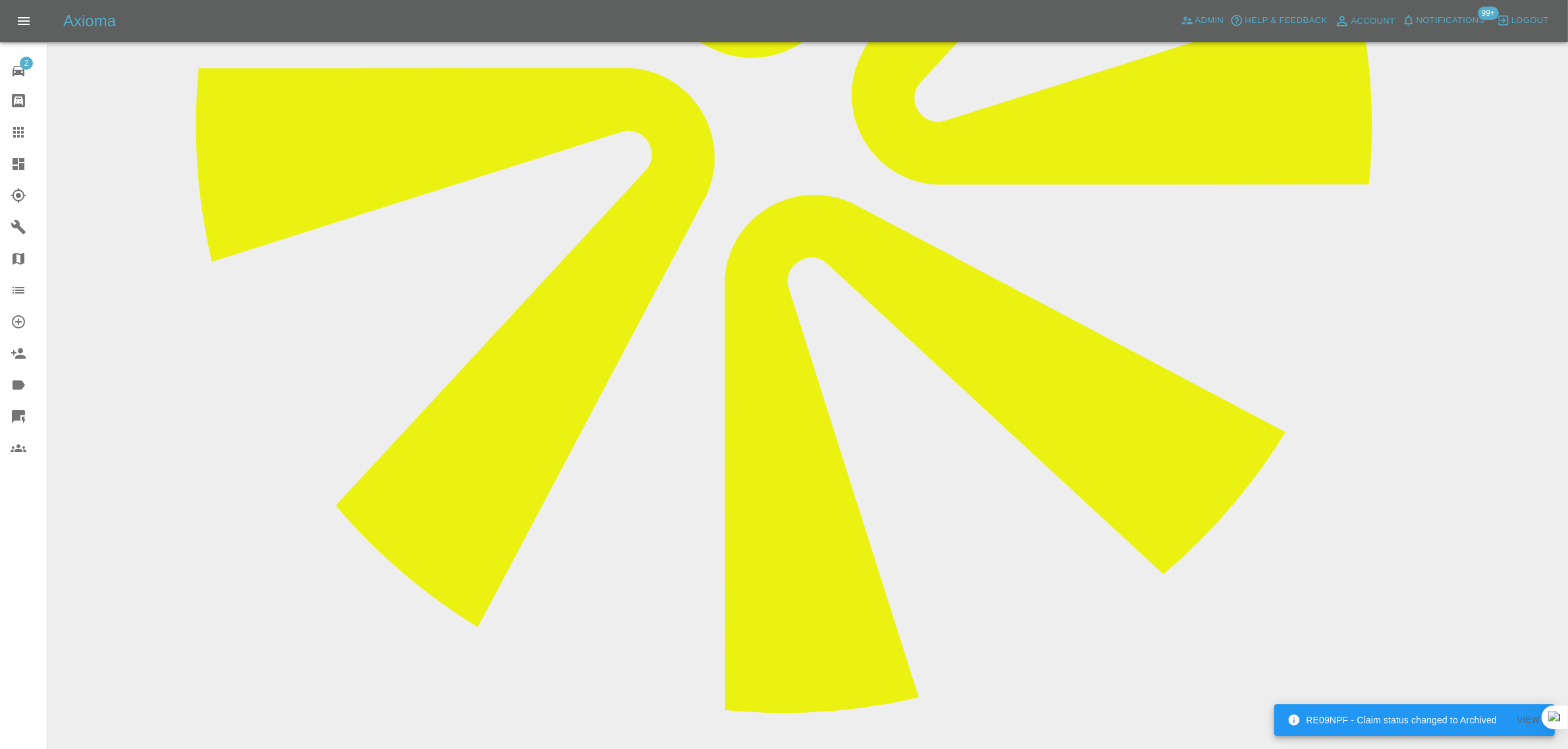
scroll to position [82, 0]
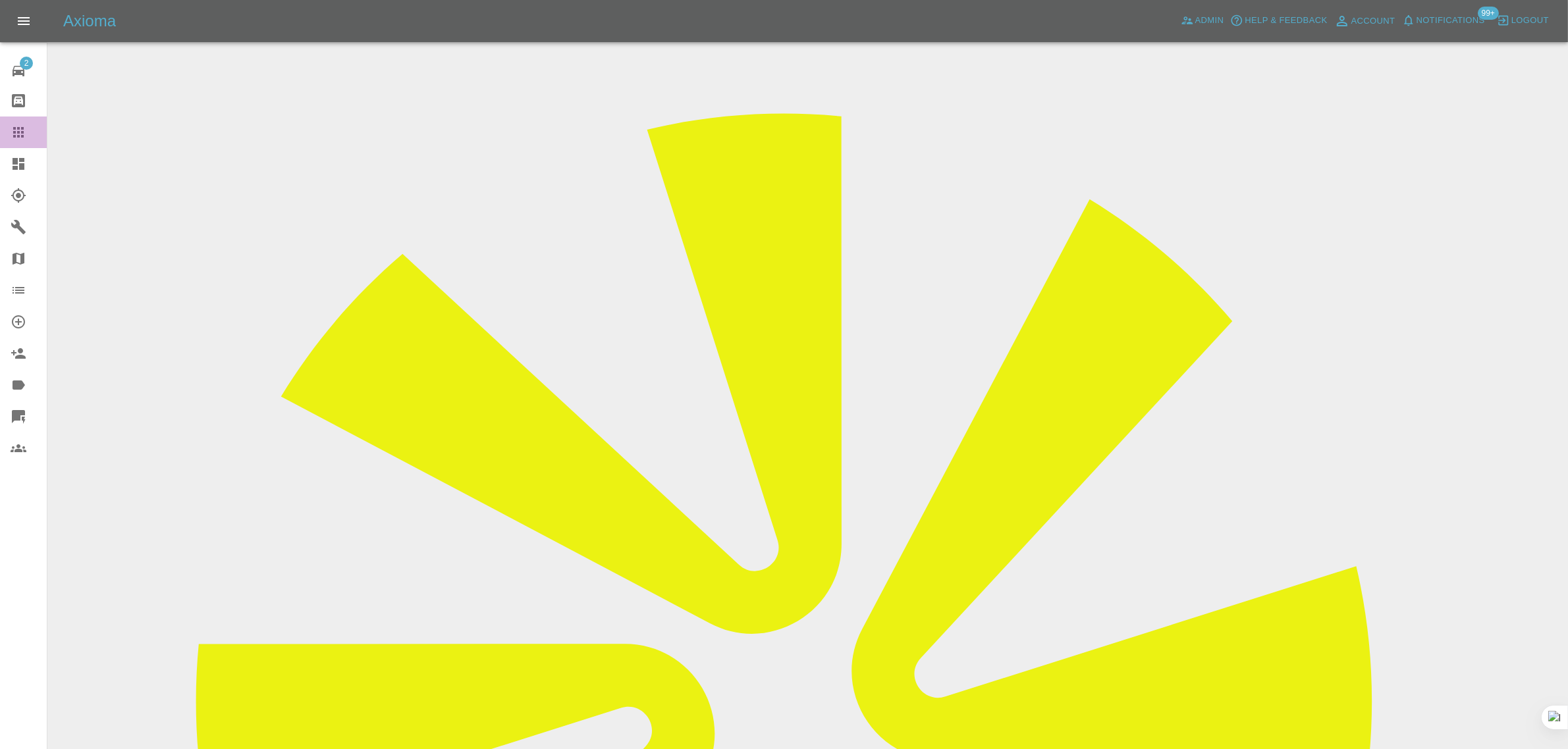
click at [23, 132] on icon at bounding box center [18, 132] width 11 height 11
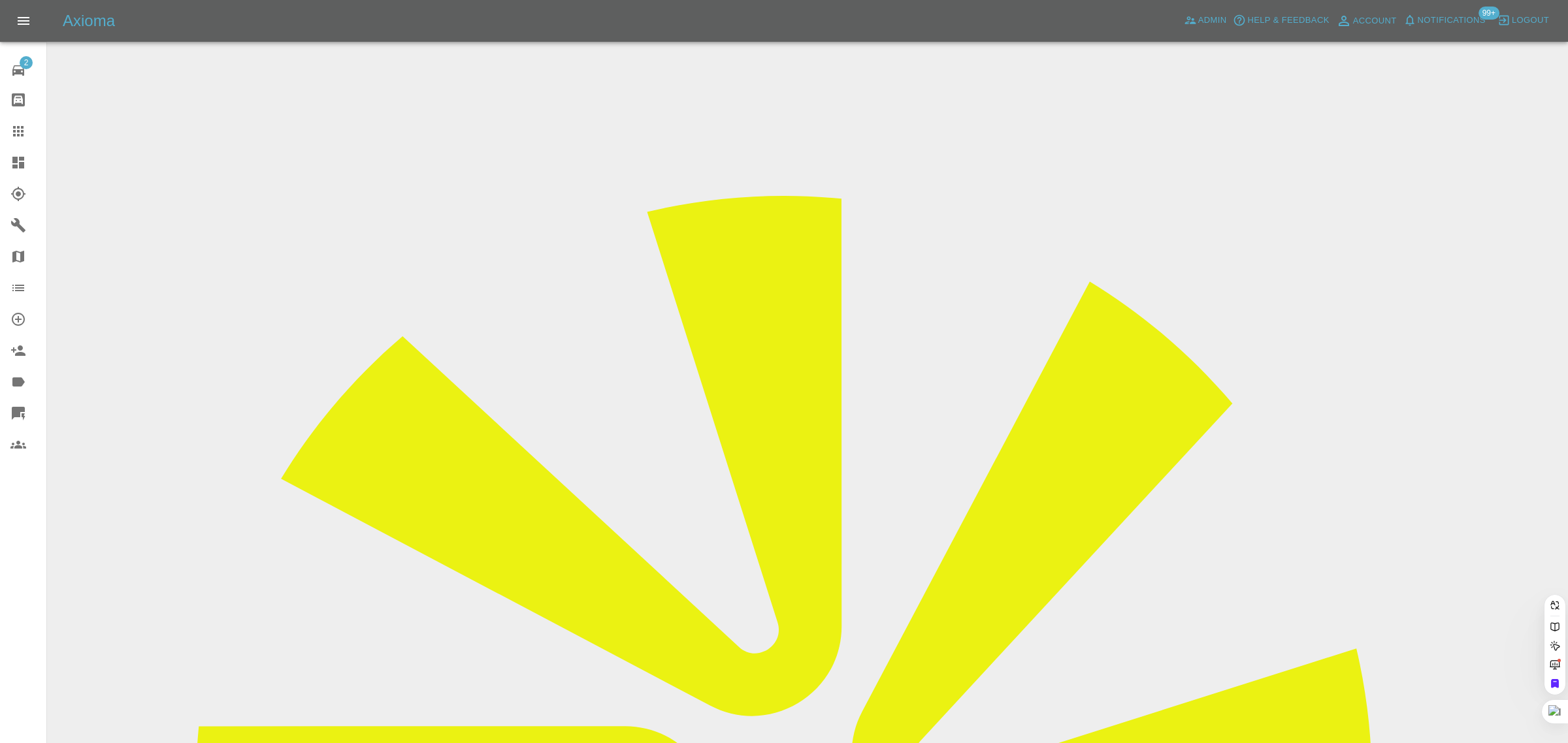
paste input "ee9502@yahoo.co.uk"
type input "ee9502@yahoo.co.uk"
drag, startPoint x: 676, startPoint y: 433, endPoint x: 727, endPoint y: 431, distance: 51.0
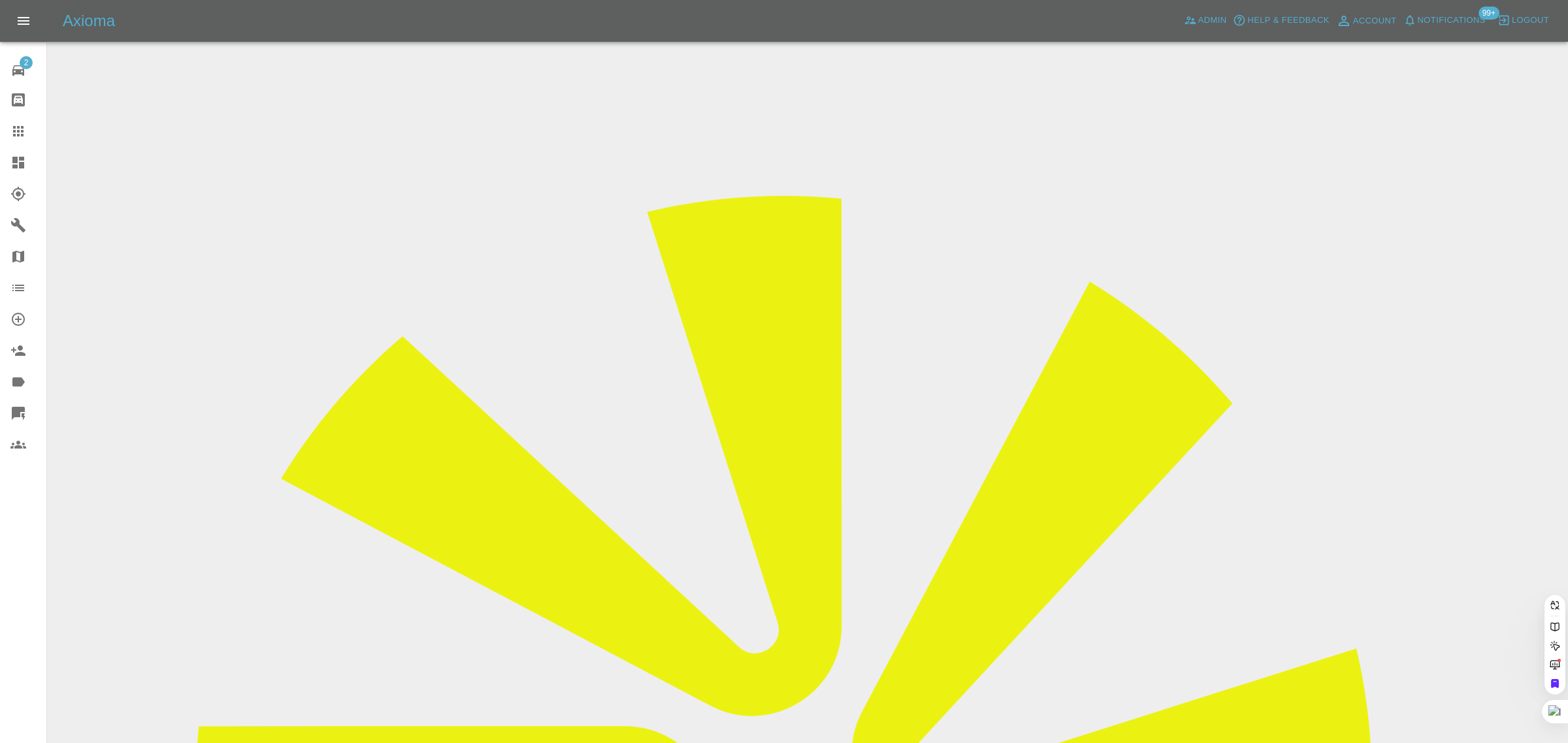
paste input "ee9502@yahoo.co.uk"
type input "ee9502@yahoo.co.uk"
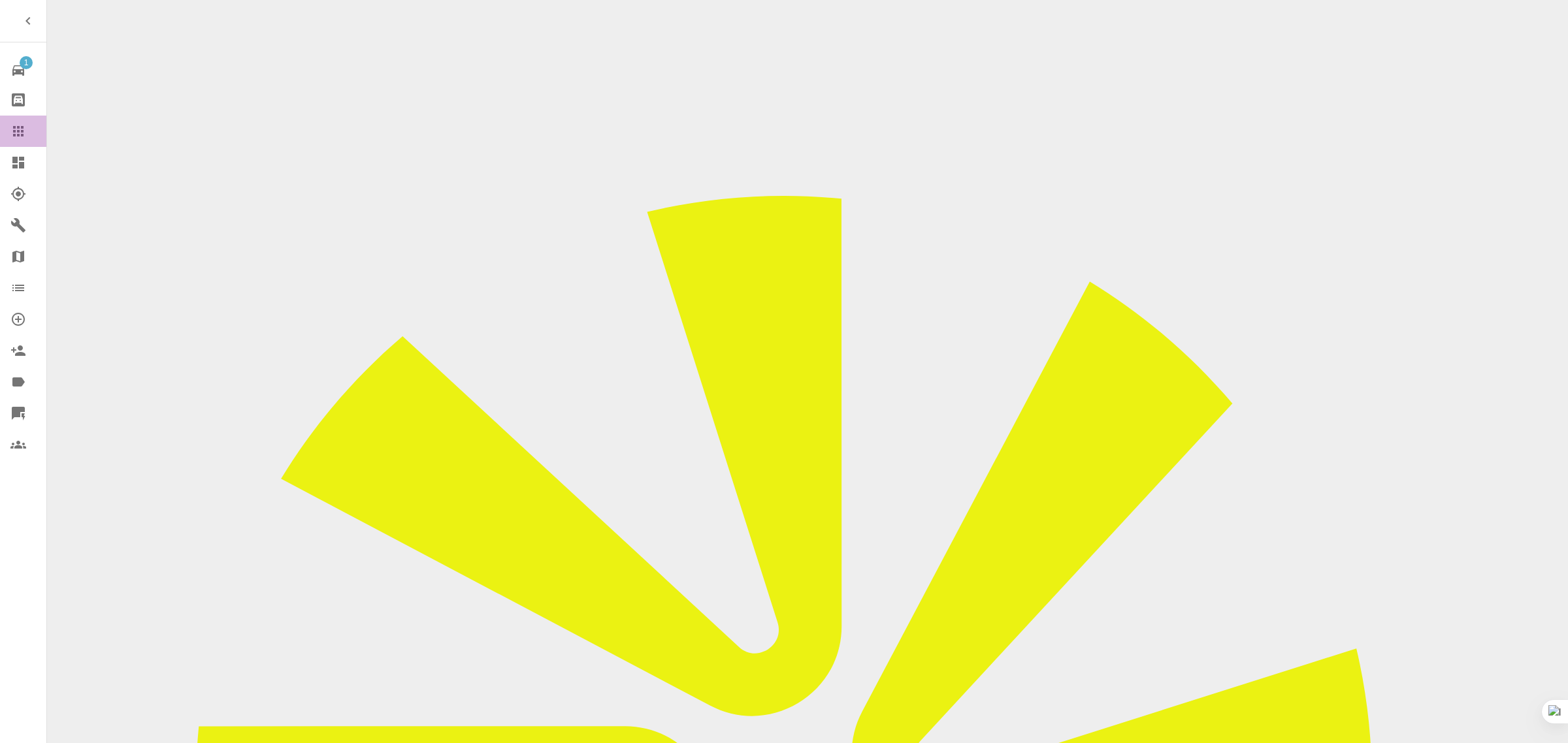
click at [27, 126] on div at bounding box center [28, 132] width 36 height 16
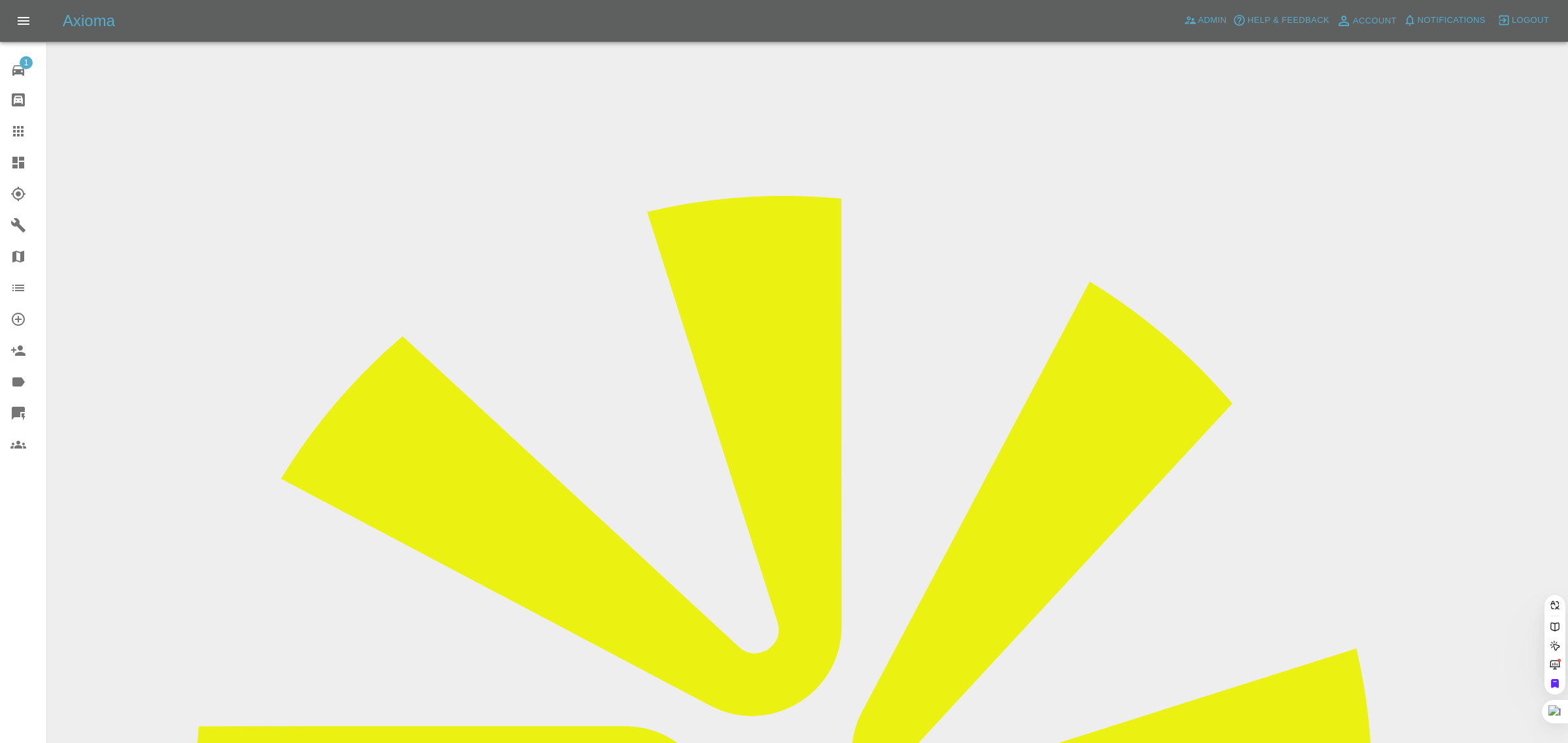
drag, startPoint x: 665, startPoint y: 438, endPoint x: 672, endPoint y: 439, distance: 7.1
paste input "[EMAIL_ADDRESS][DOMAIN_NAME]"
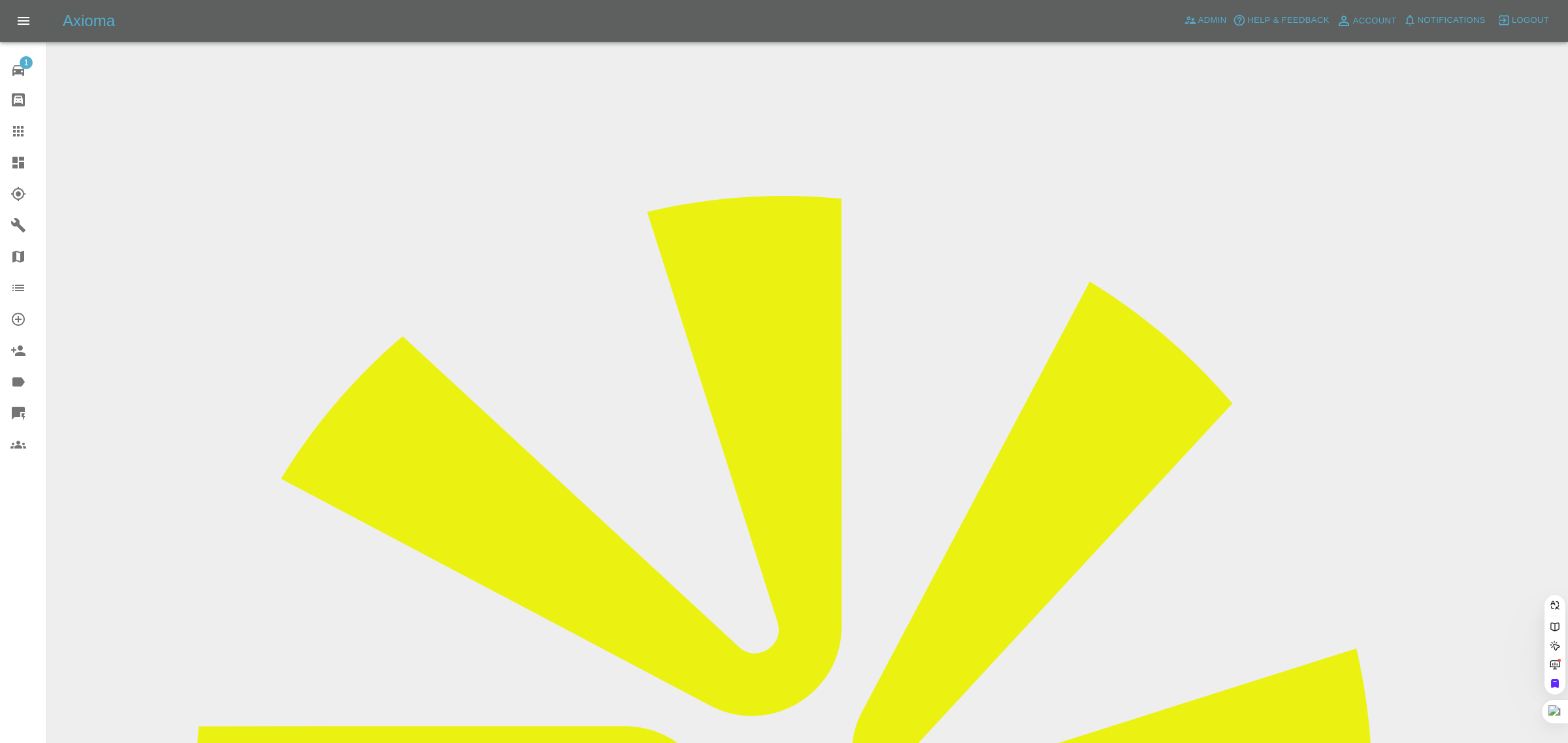
type input "[EMAIL_ADDRESS][DOMAIN_NAME]"
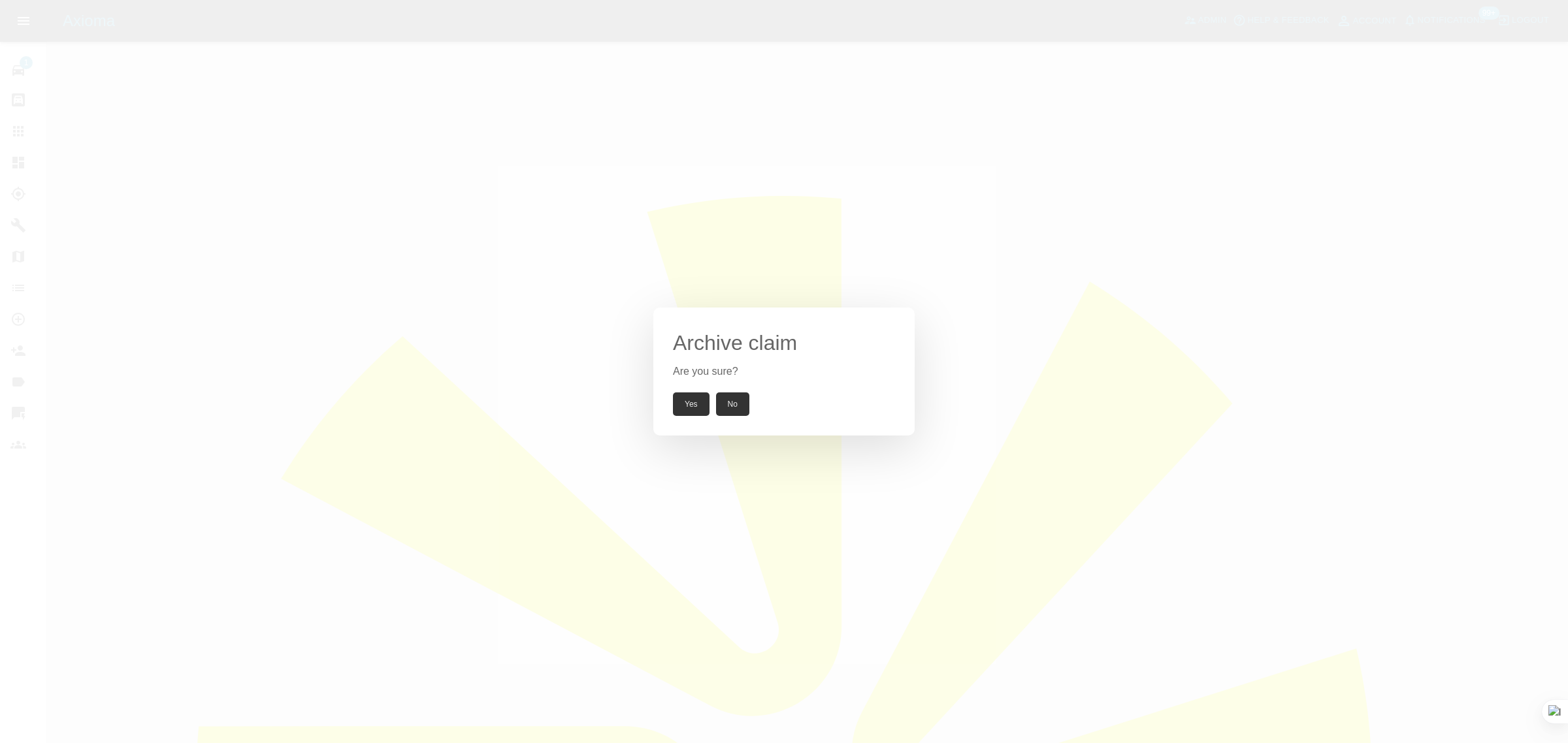
click at [684, 406] on button "Yes" at bounding box center [690, 404] width 36 height 24
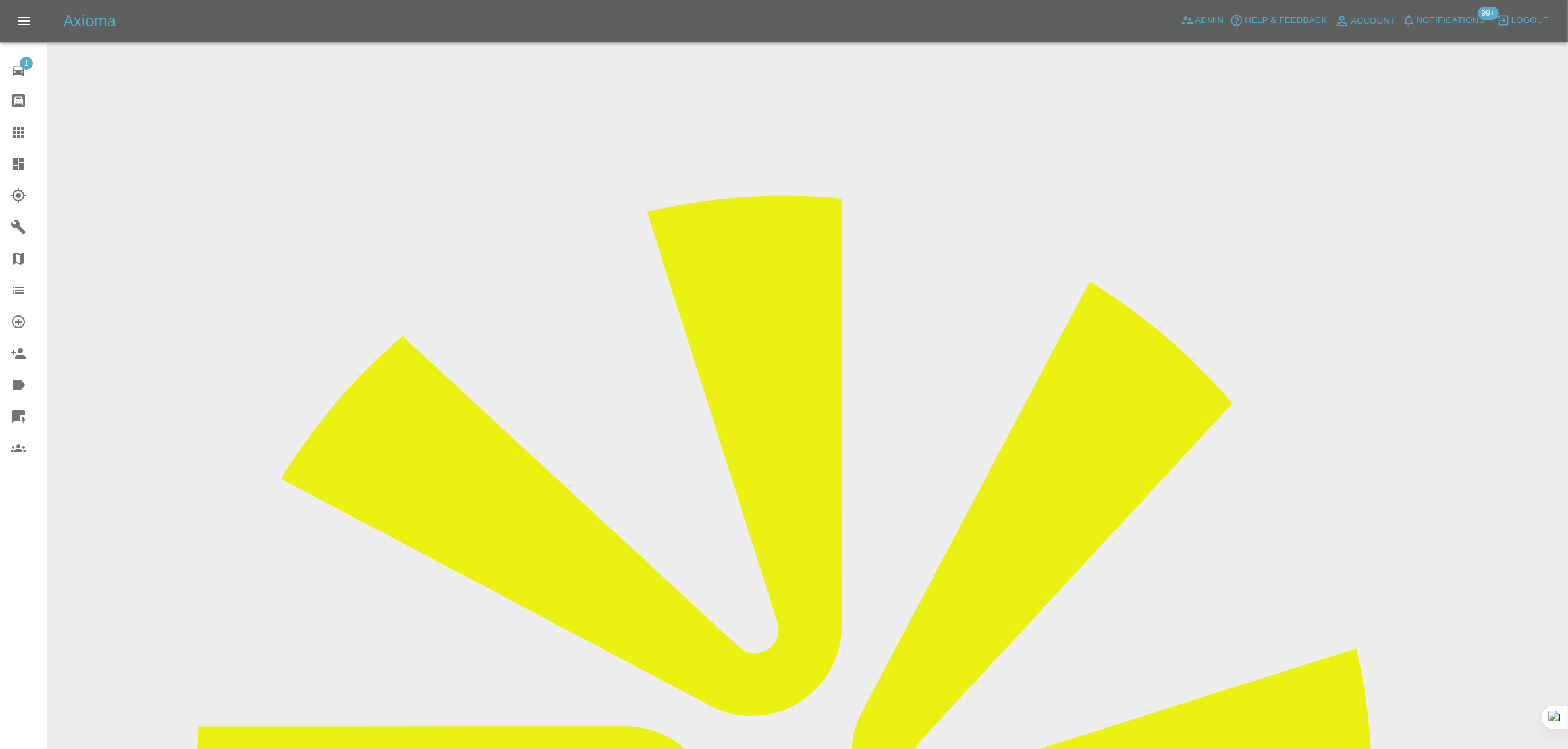
click at [15, 129] on icon at bounding box center [18, 132] width 11 height 11
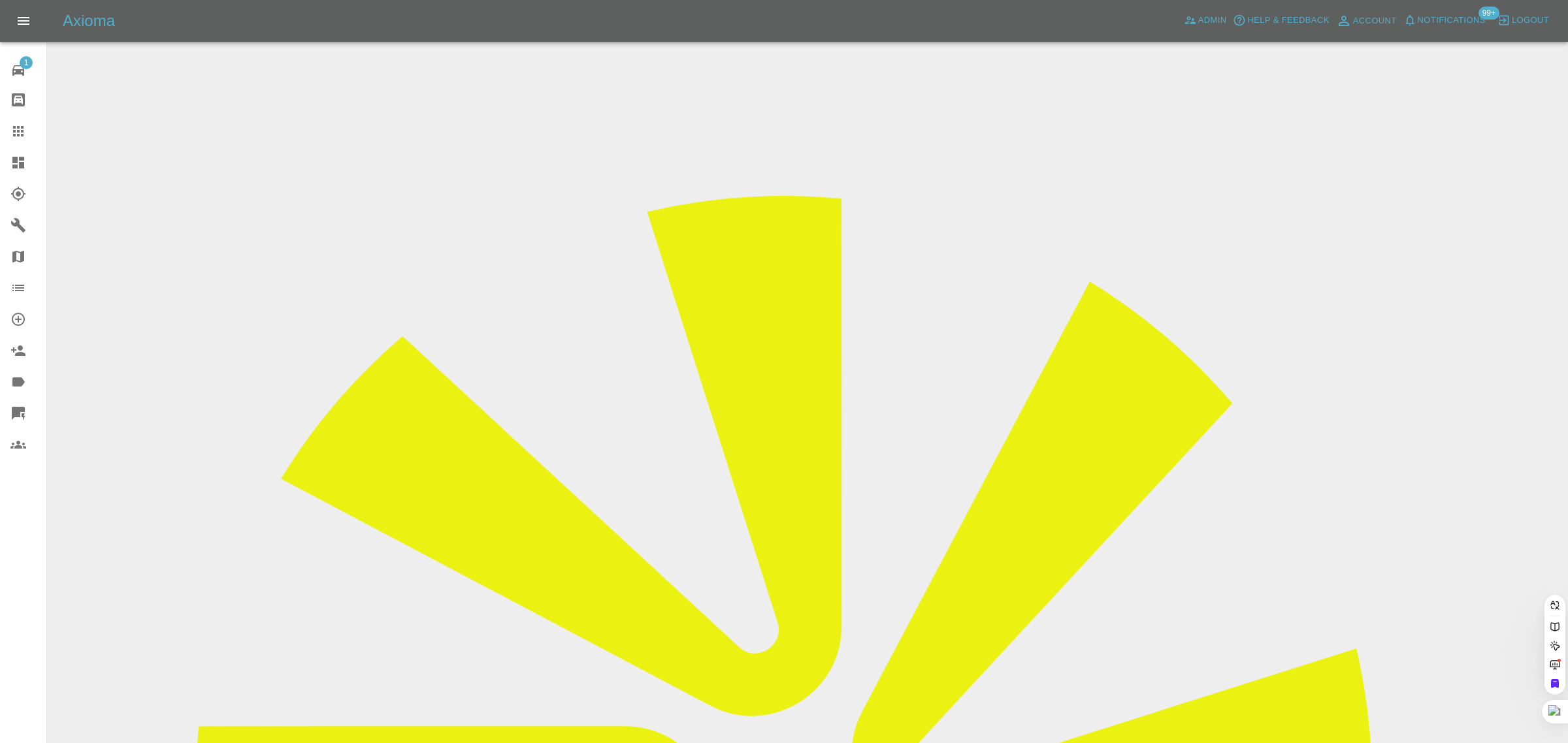
paste input "[EMAIL_ADDRESS][DOMAIN_NAME]"
type input "[EMAIL_ADDRESS][DOMAIN_NAME]"
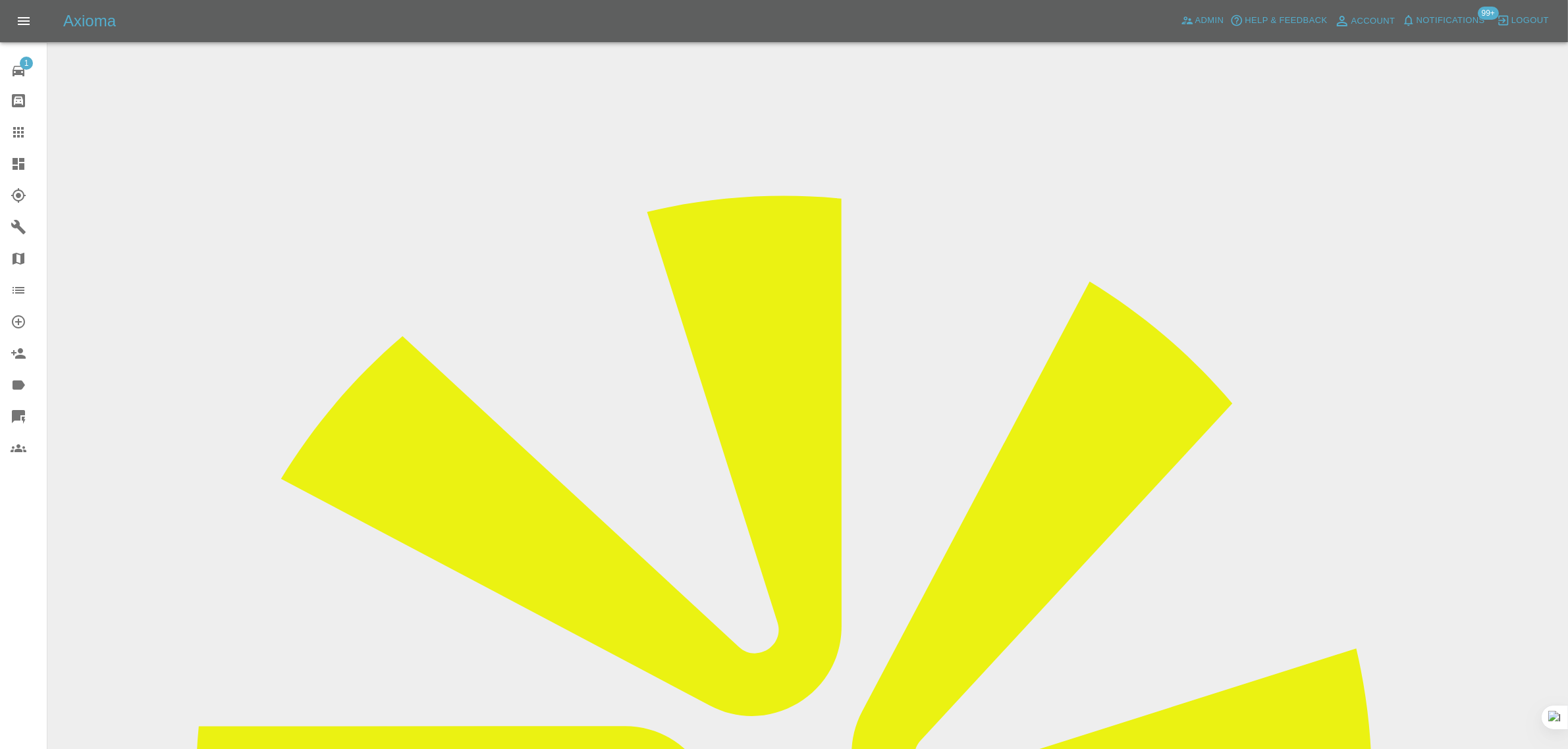
drag, startPoint x: 20, startPoint y: 140, endPoint x: 472, endPoint y: 676, distance: 701.1
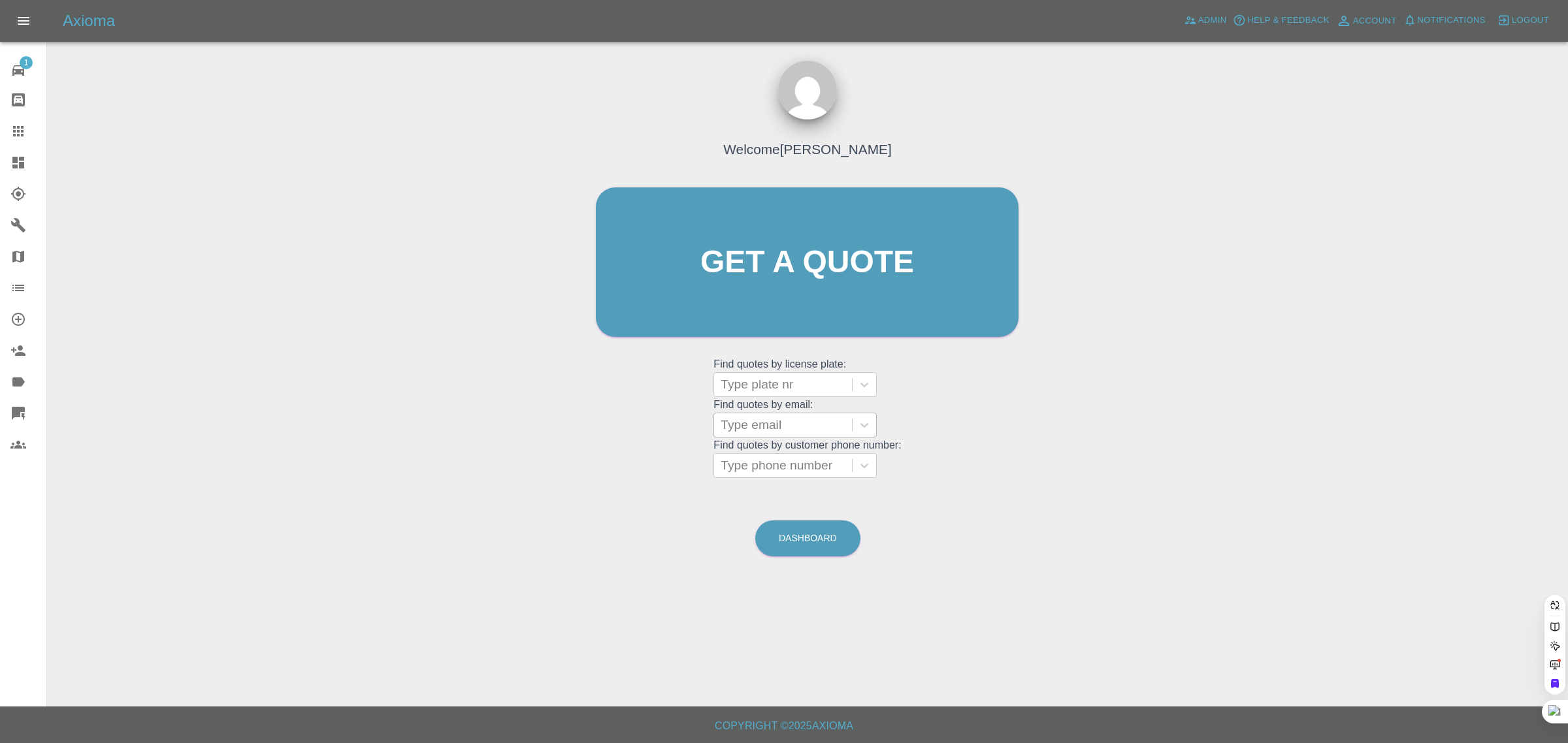
click at [776, 433] on div at bounding box center [783, 425] width 125 height 19
paste input "gallagherb4@gmail.com"
type input "gallagherb4@gmail.com"
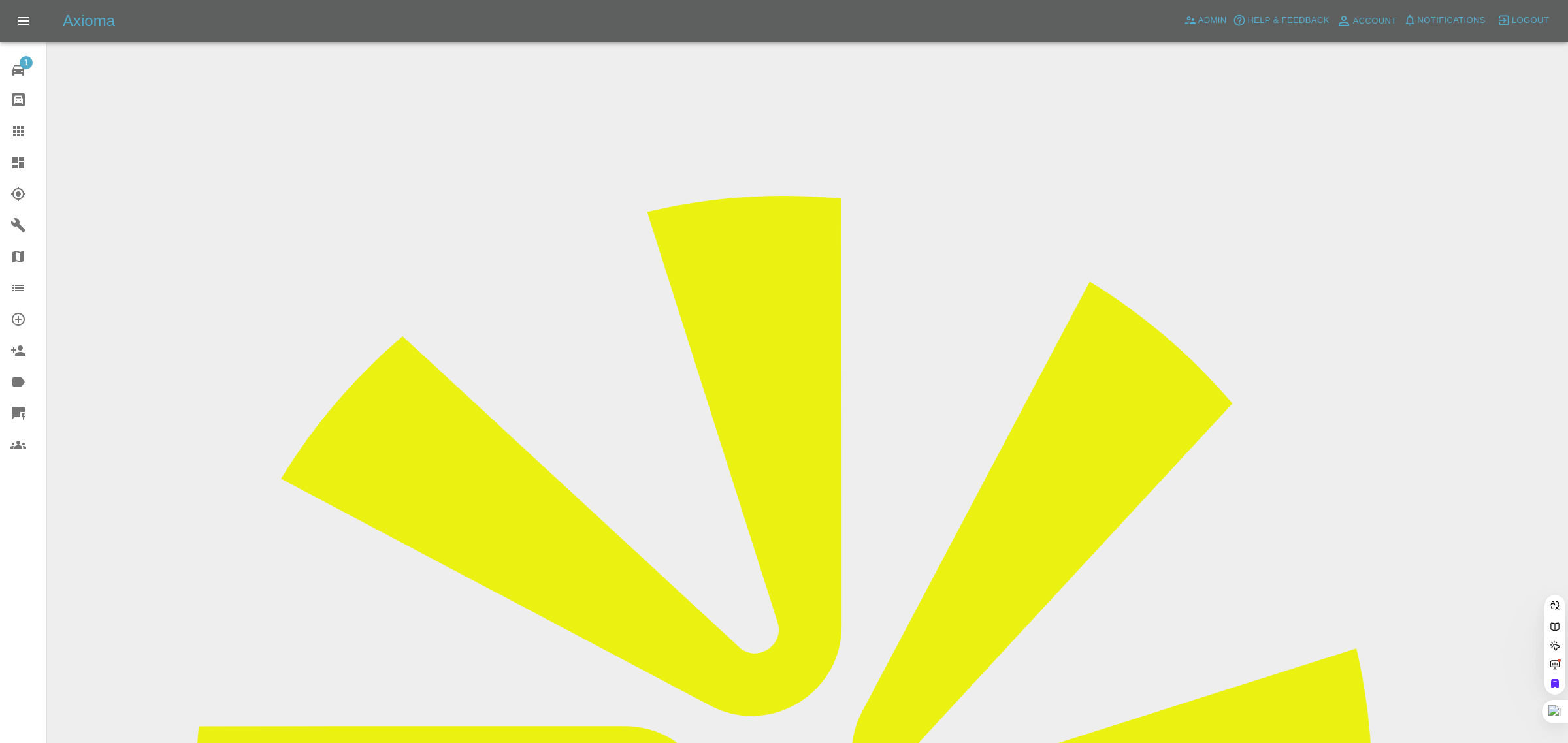
scroll to position [0, 8]
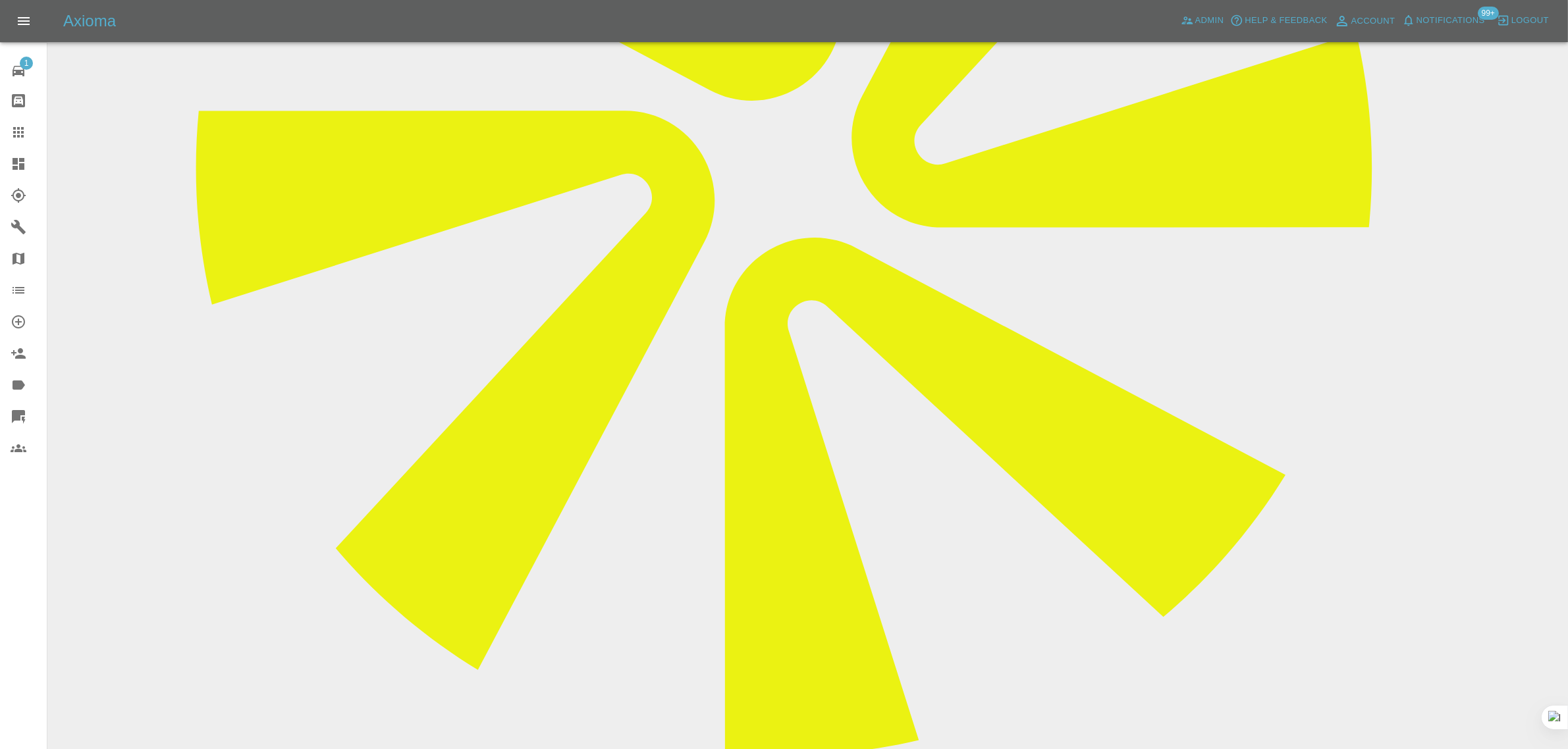
scroll to position [381, 0]
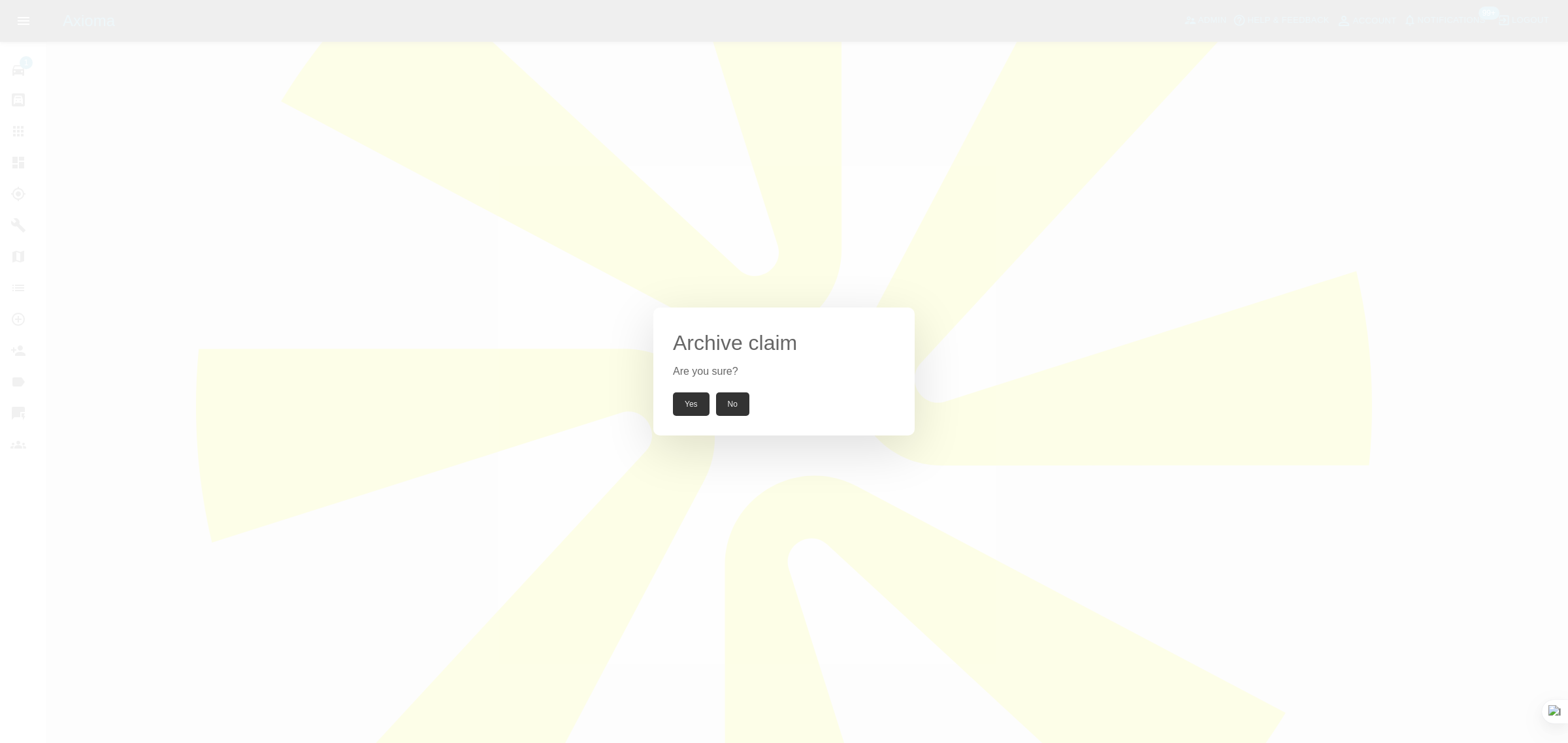
click at [686, 403] on button "Yes" at bounding box center [690, 404] width 36 height 24
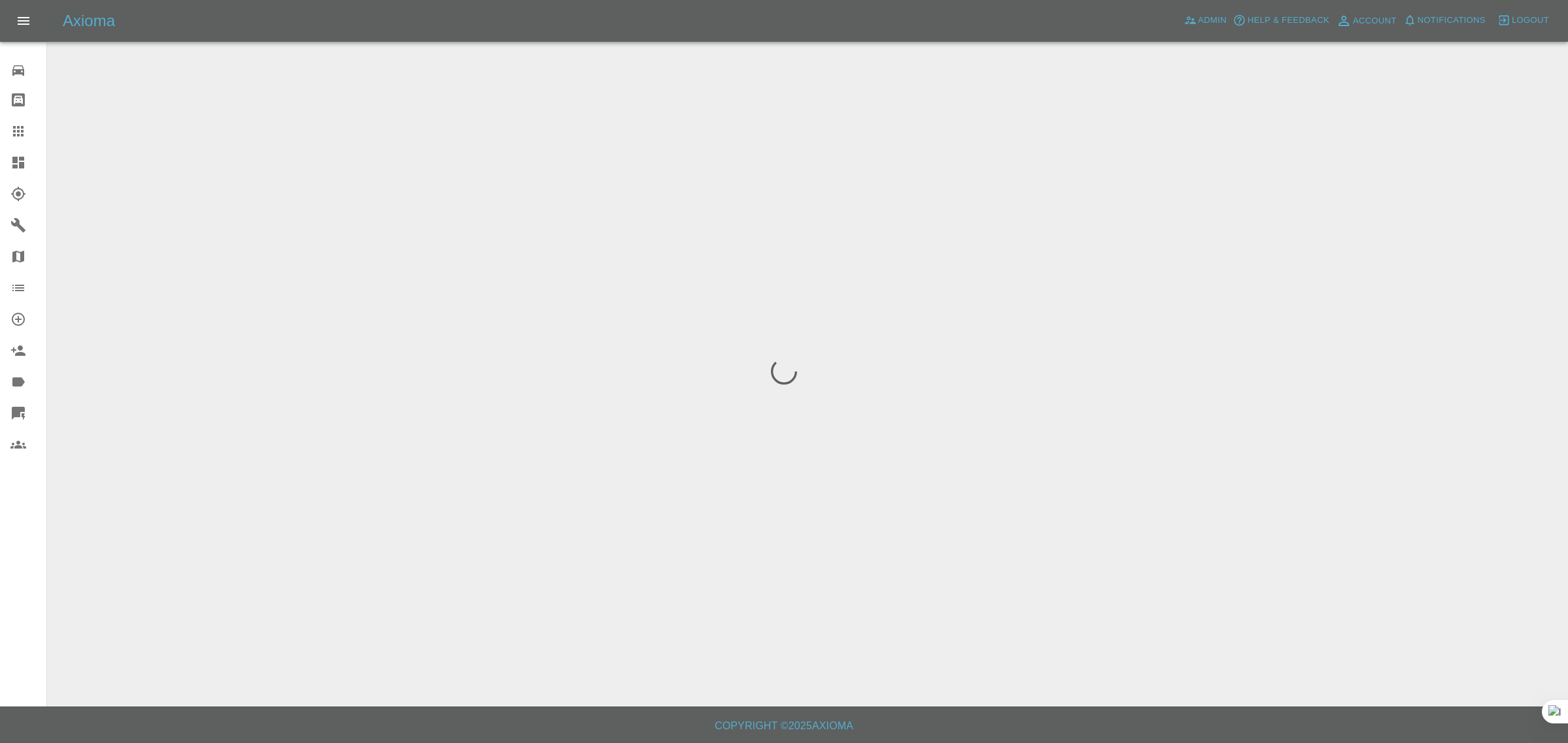
click at [42, 559] on div "Repair home Bodyshop home Claims Dashboard Explorer Garages Map Organization Cr…" at bounding box center [24, 371] width 47 height 743
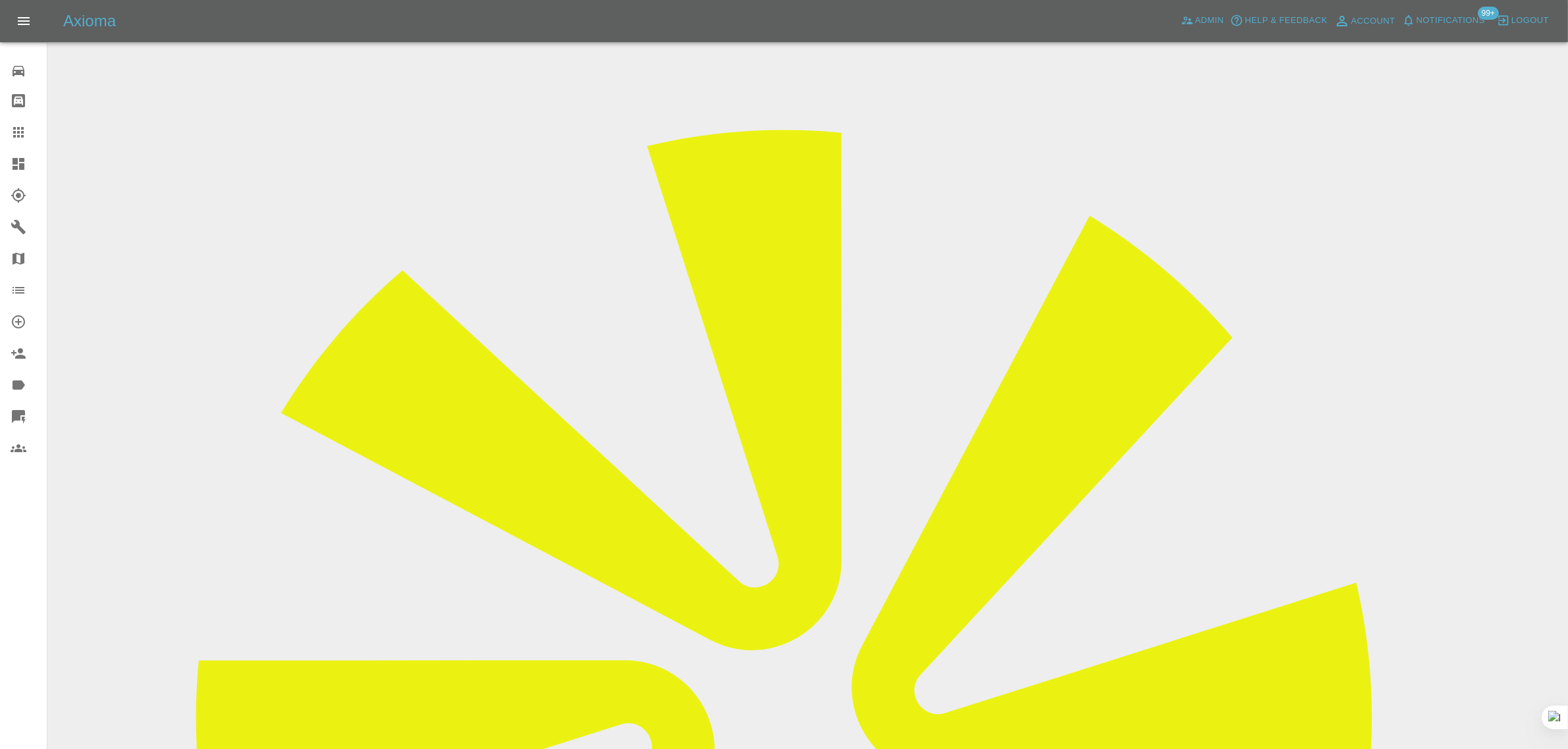
scroll to position [82, 0]
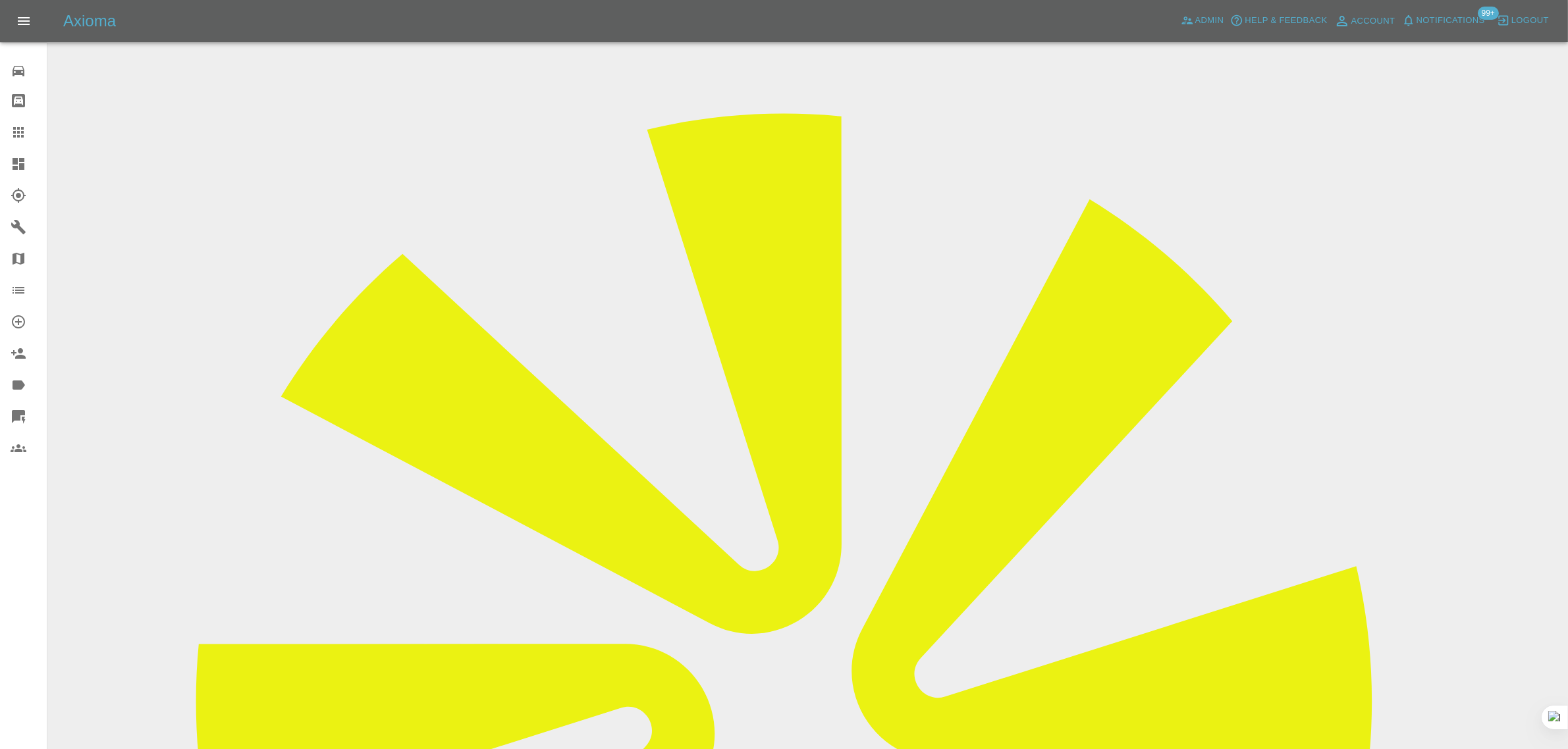
drag, startPoint x: 769, startPoint y: 359, endPoint x: 912, endPoint y: 370, distance: 143.4
drag, startPoint x: 747, startPoint y: 360, endPoint x: 926, endPoint y: 369, distance: 179.2
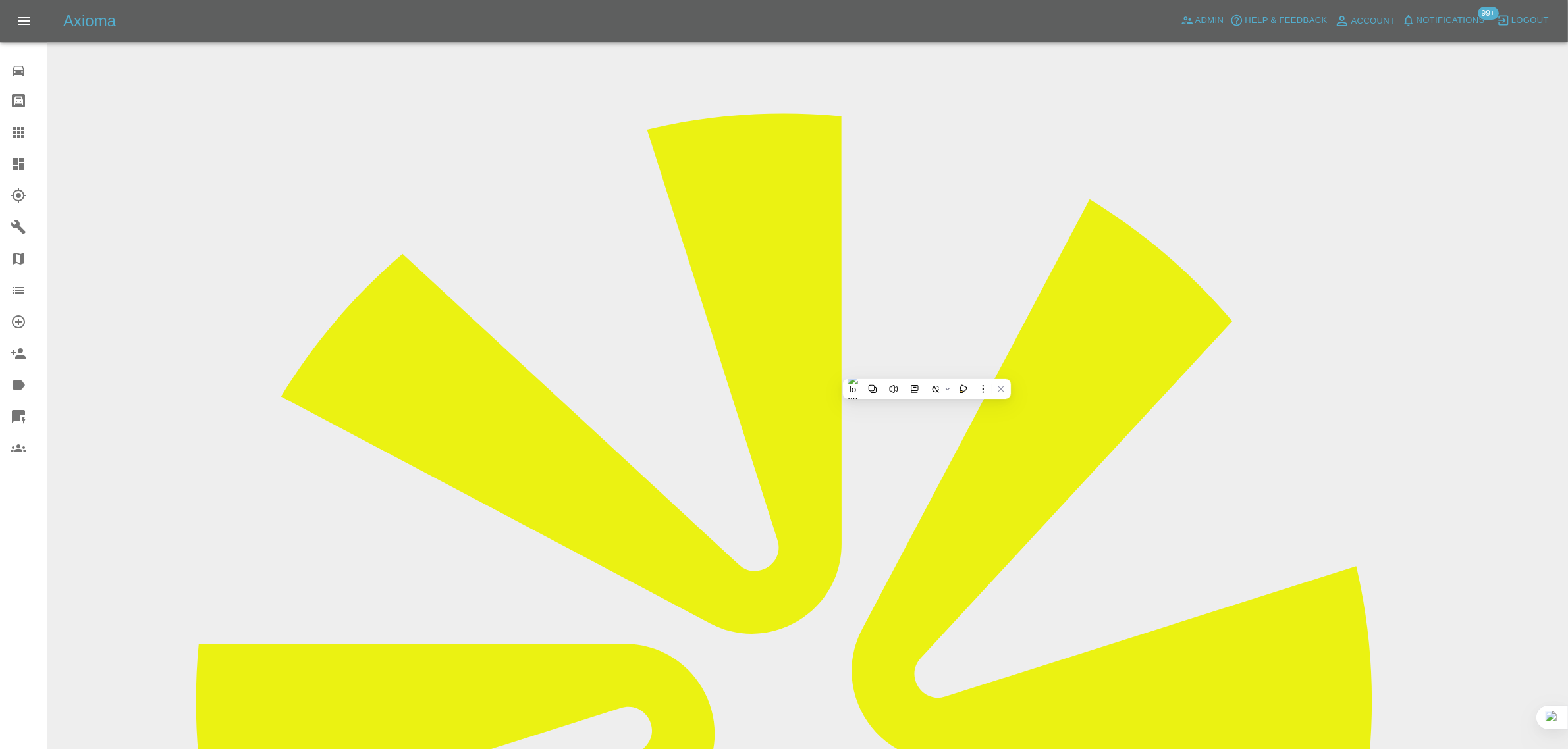
copy tr "[EMAIL_ADDRESS][DOMAIN_NAME]"
